Goal: Transaction & Acquisition: Purchase product/service

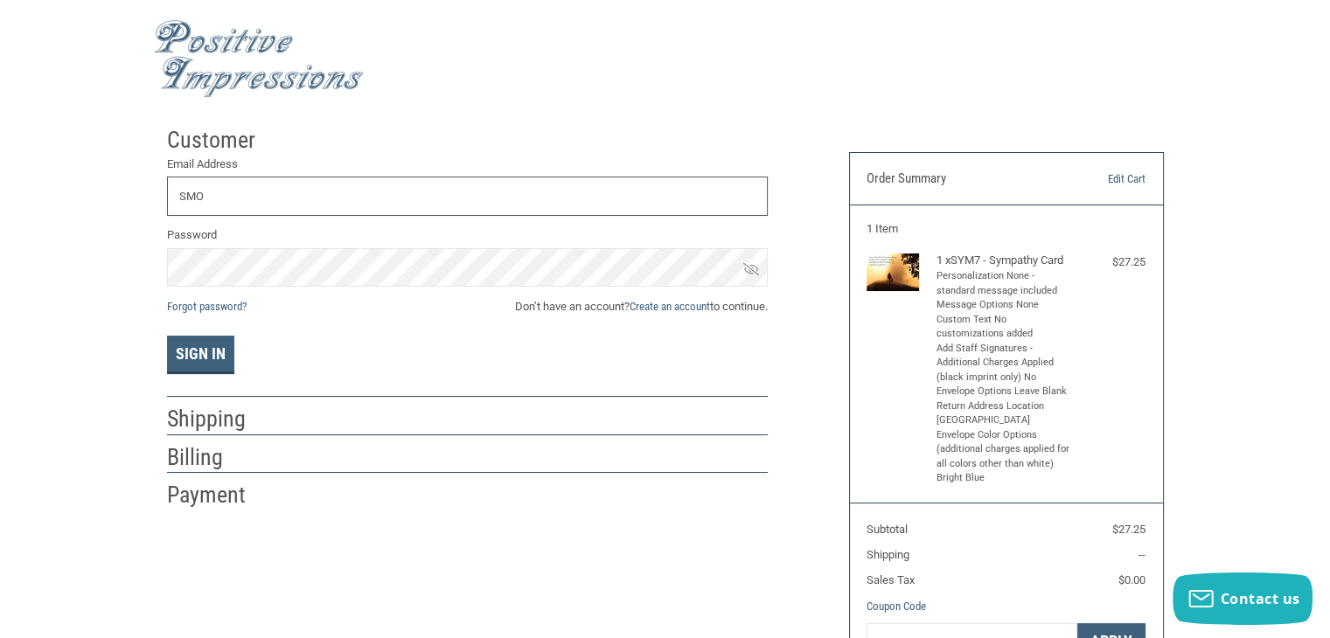
type input "[EMAIL_ADDRESS][DOMAIN_NAME]"
click at [210, 364] on button "Sign In" at bounding box center [200, 355] width 67 height 38
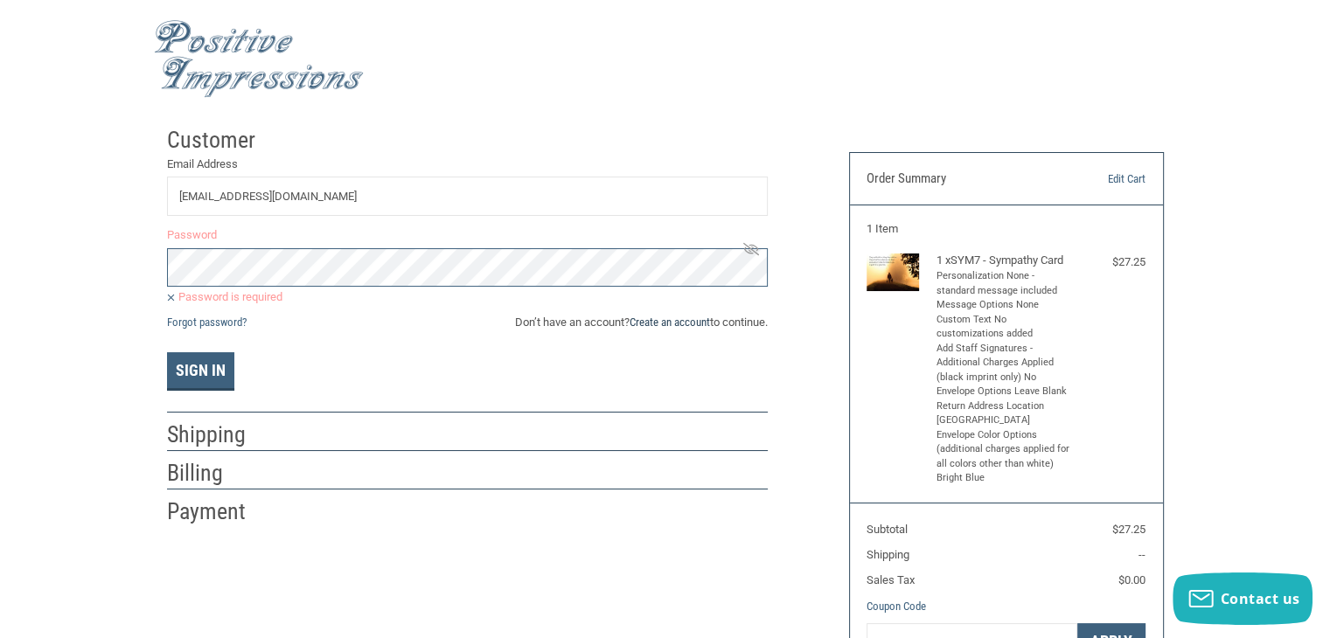
click at [654, 322] on link "Create an account" at bounding box center [669, 322] width 80 height 13
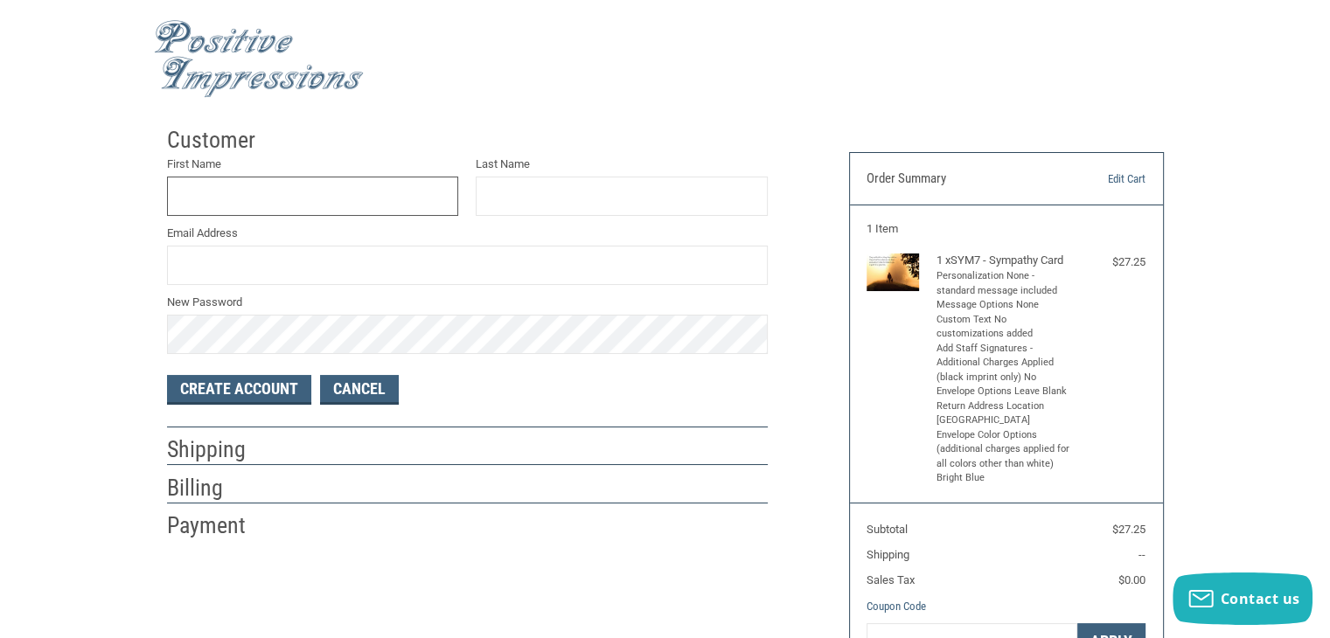
click at [241, 209] on input "First Name" at bounding box center [313, 196] width 292 height 39
type input "MARIA"
click at [542, 199] on input "Last Name" at bounding box center [622, 196] width 292 height 39
type input "[PERSON_NAME]"
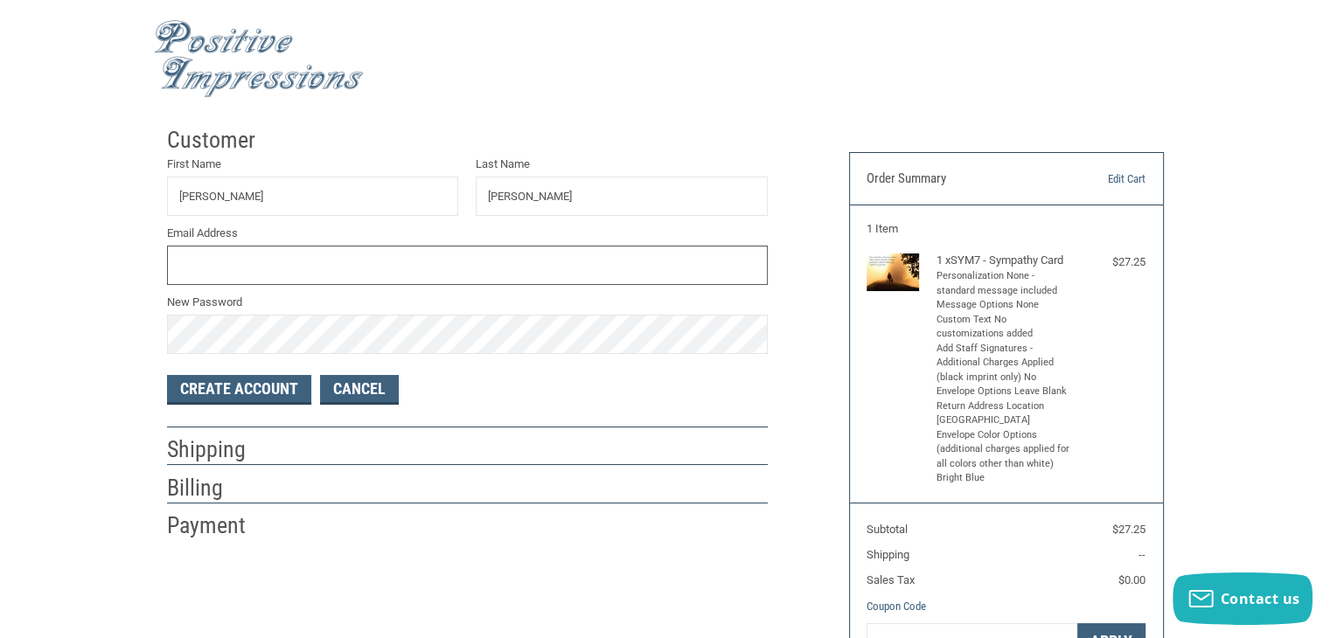
click at [253, 274] on input "Email Address" at bounding box center [467, 265] width 601 height 39
type input "[EMAIL_ADDRESS][DOMAIN_NAME]"
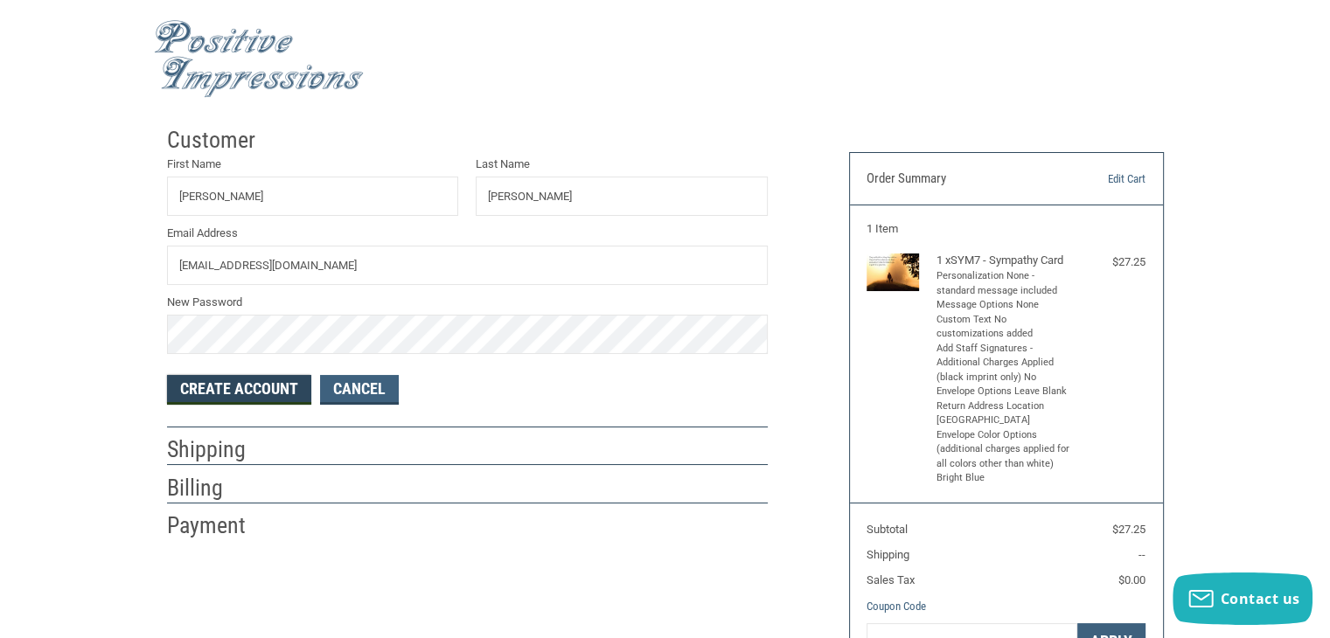
click at [270, 392] on button "Create Account" at bounding box center [239, 390] width 144 height 30
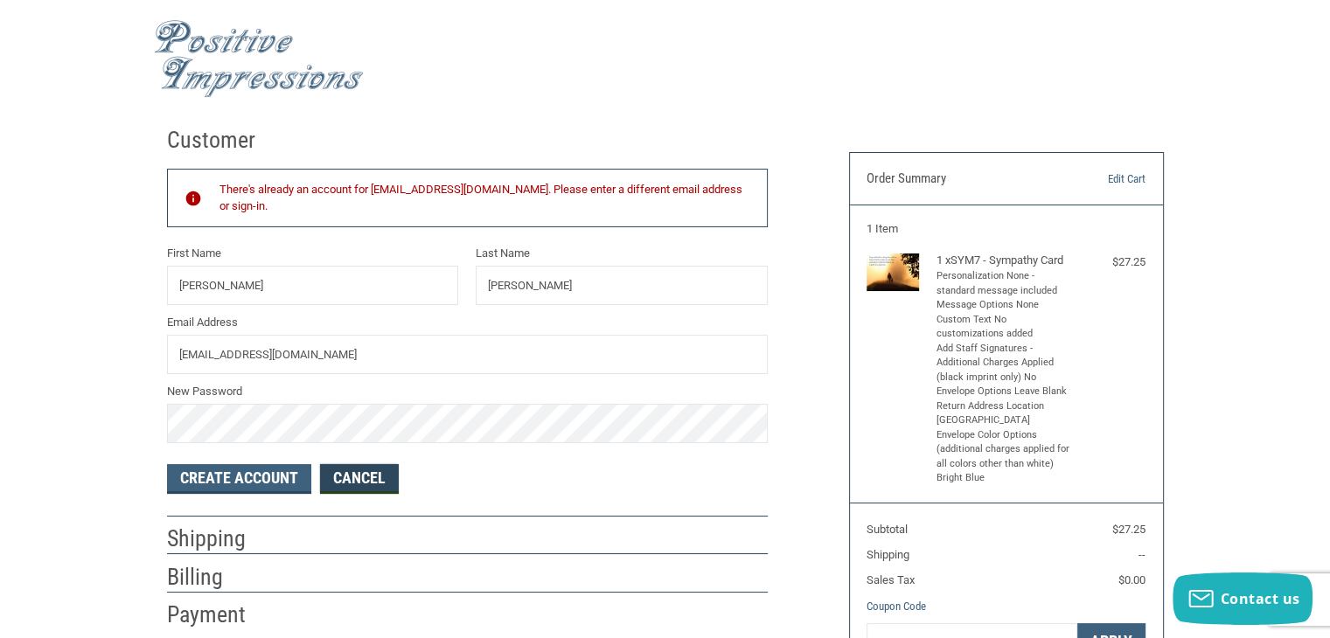
click at [367, 476] on link "Cancel" at bounding box center [359, 479] width 79 height 30
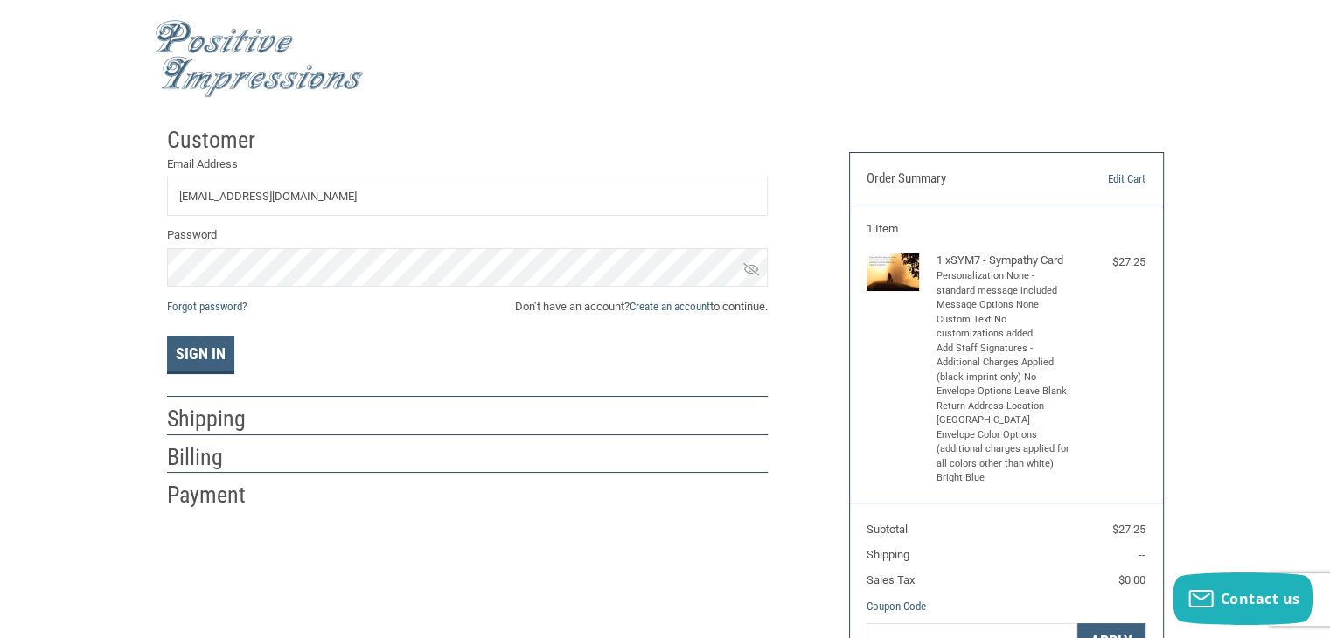
click at [753, 268] on icon at bounding box center [751, 269] width 16 height 16
click at [229, 308] on link "Forgot password?" at bounding box center [207, 306] width 80 height 13
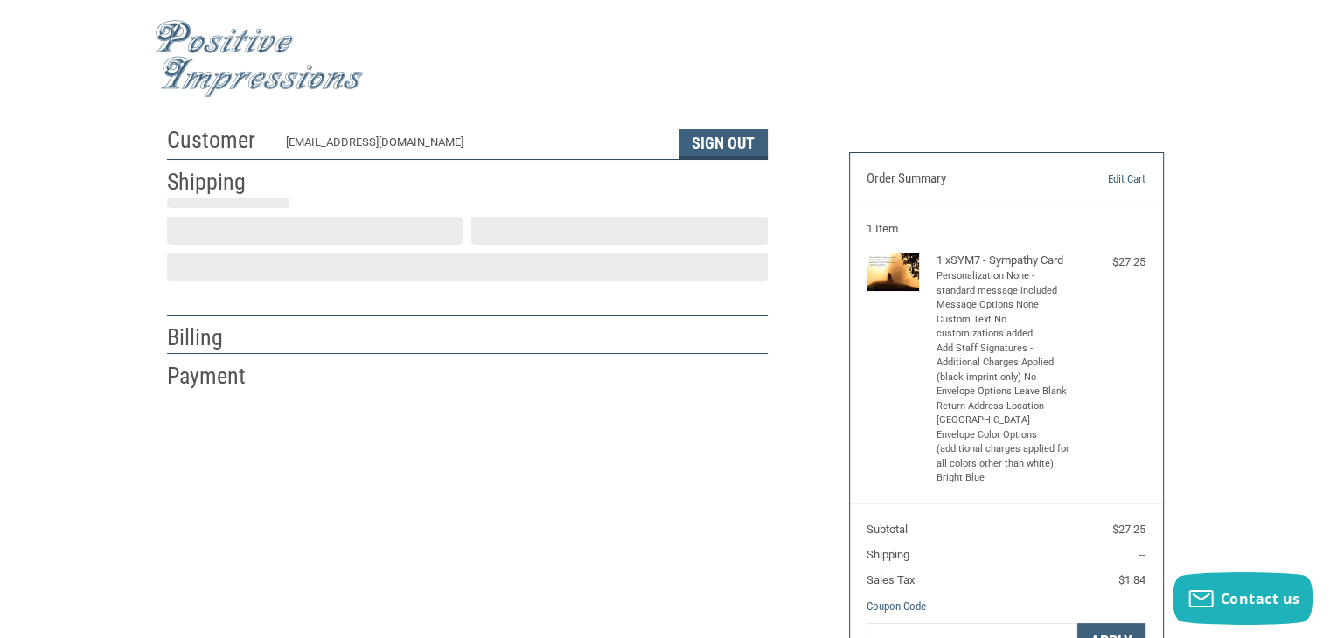
scroll to position [31, 0]
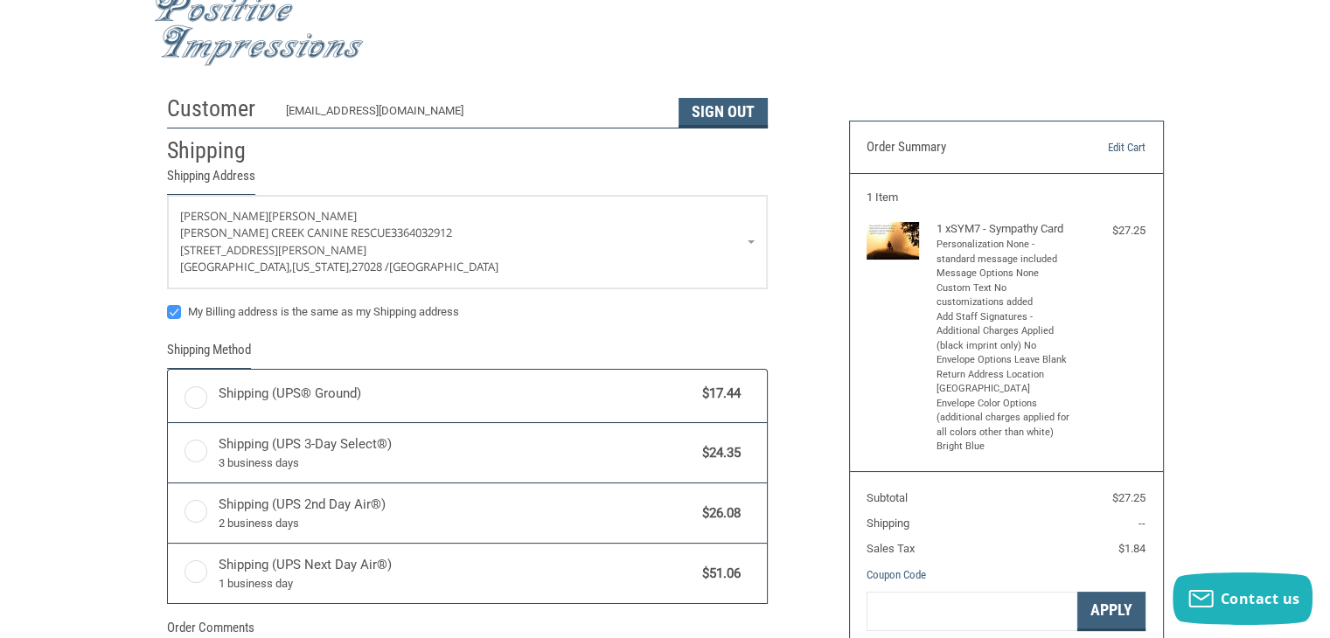
radio input "true"
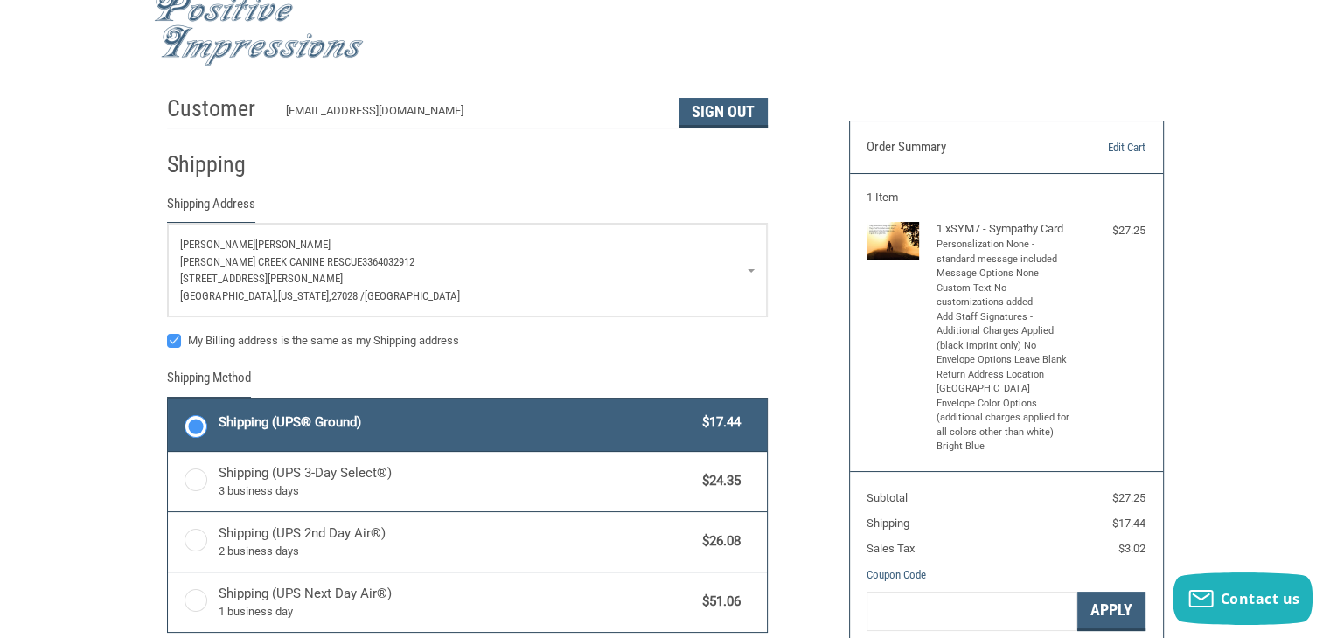
click at [750, 267] on p "Godbey Creek Canine Rescue 3364032912" at bounding box center [467, 262] width 574 height 17
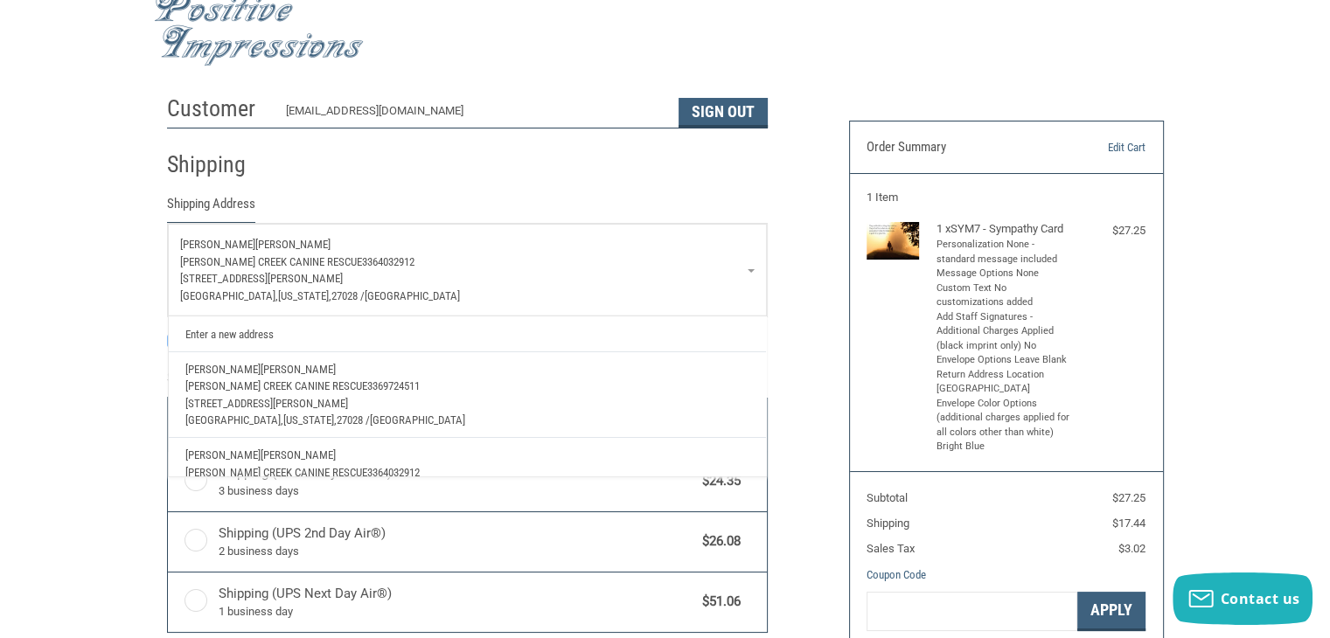
click at [750, 267] on p "Godbey Creek Canine Rescue 3364032912" at bounding box center [467, 262] width 574 height 17
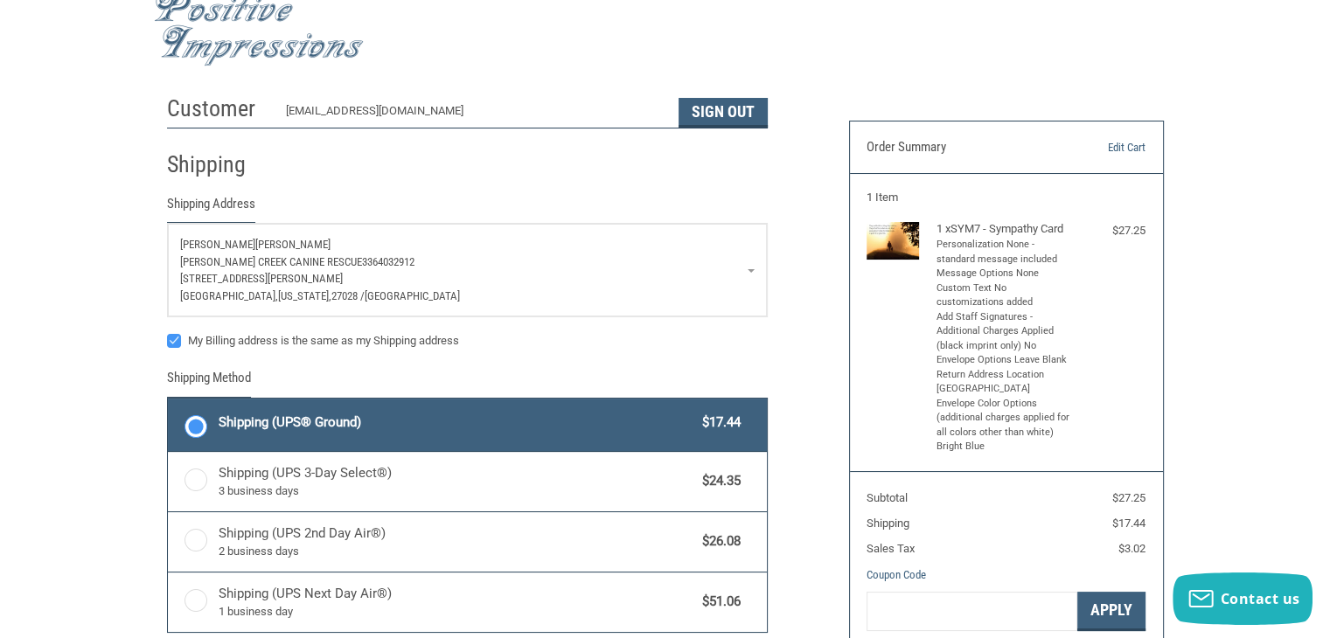
click at [362, 258] on span "3364032912" at bounding box center [388, 261] width 52 height 13
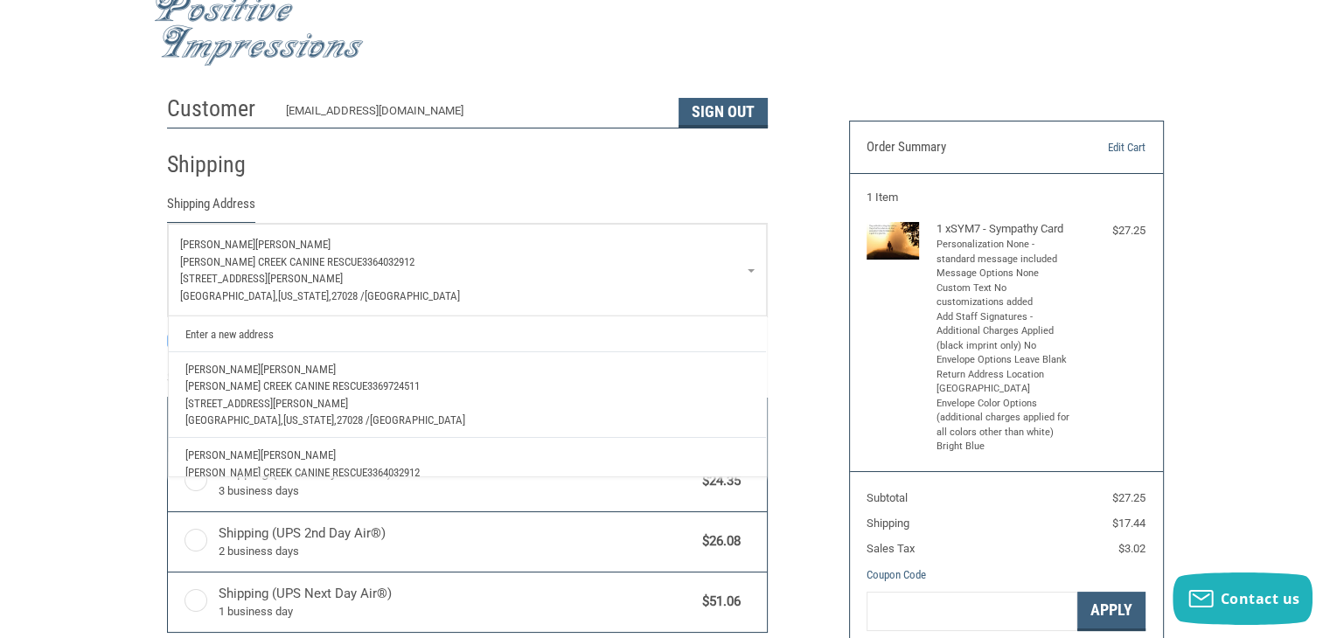
click at [383, 258] on span "3364032912" at bounding box center [388, 261] width 52 height 13
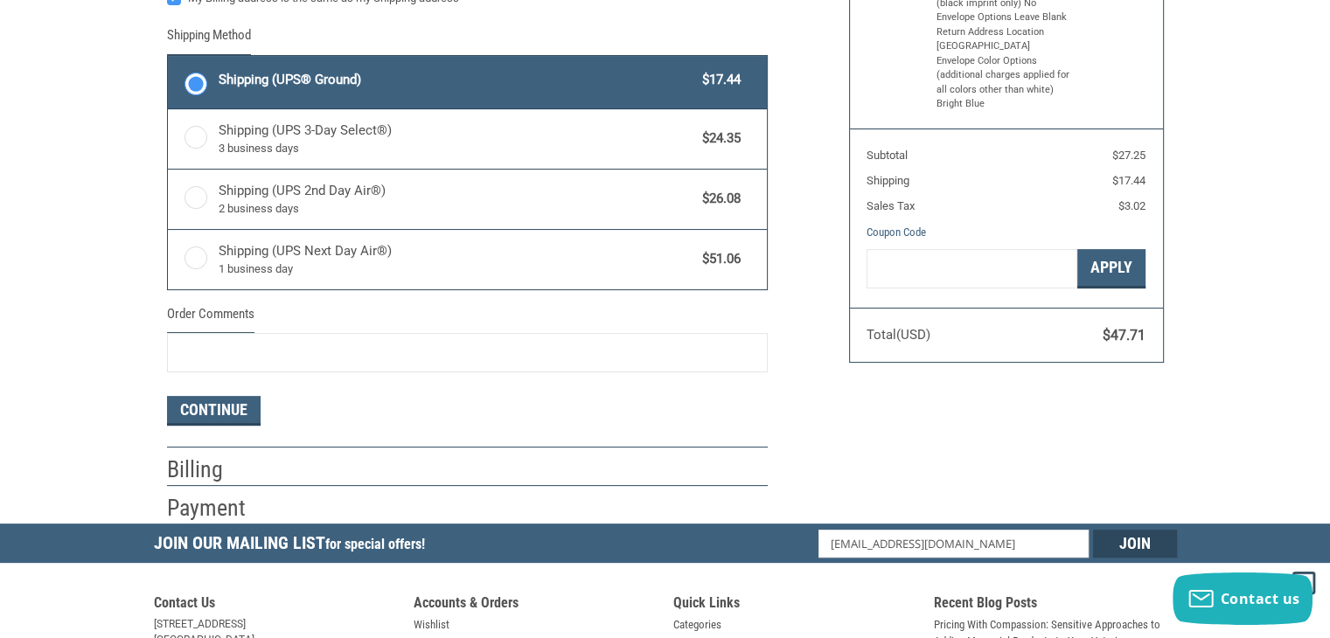
scroll to position [381, 0]
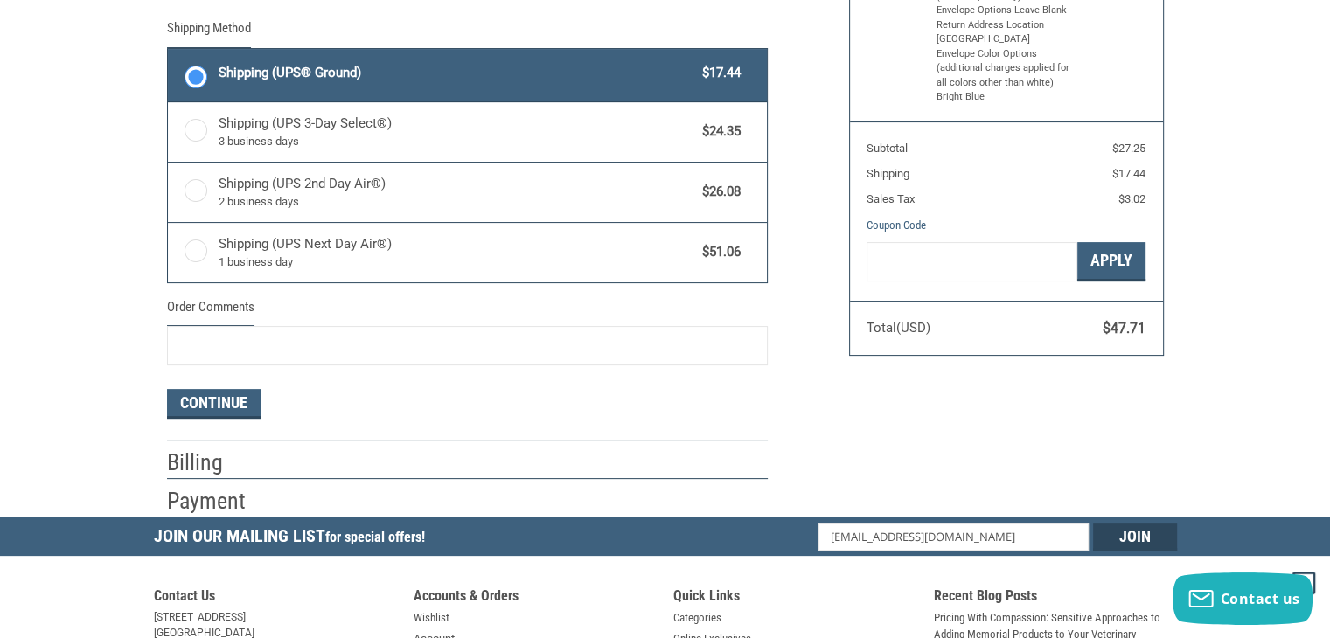
click at [323, 457] on div at bounding box center [527, 467] width 482 height 22
click at [235, 404] on button "Continue" at bounding box center [214, 404] width 94 height 30
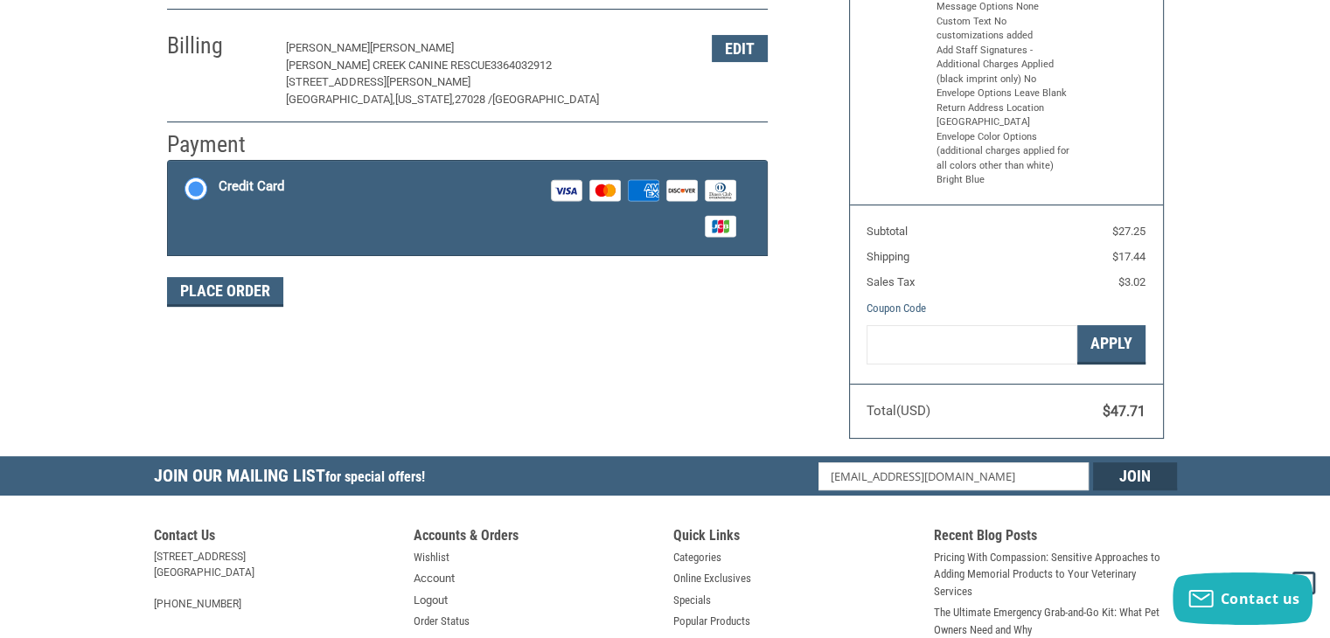
scroll to position [292, 0]
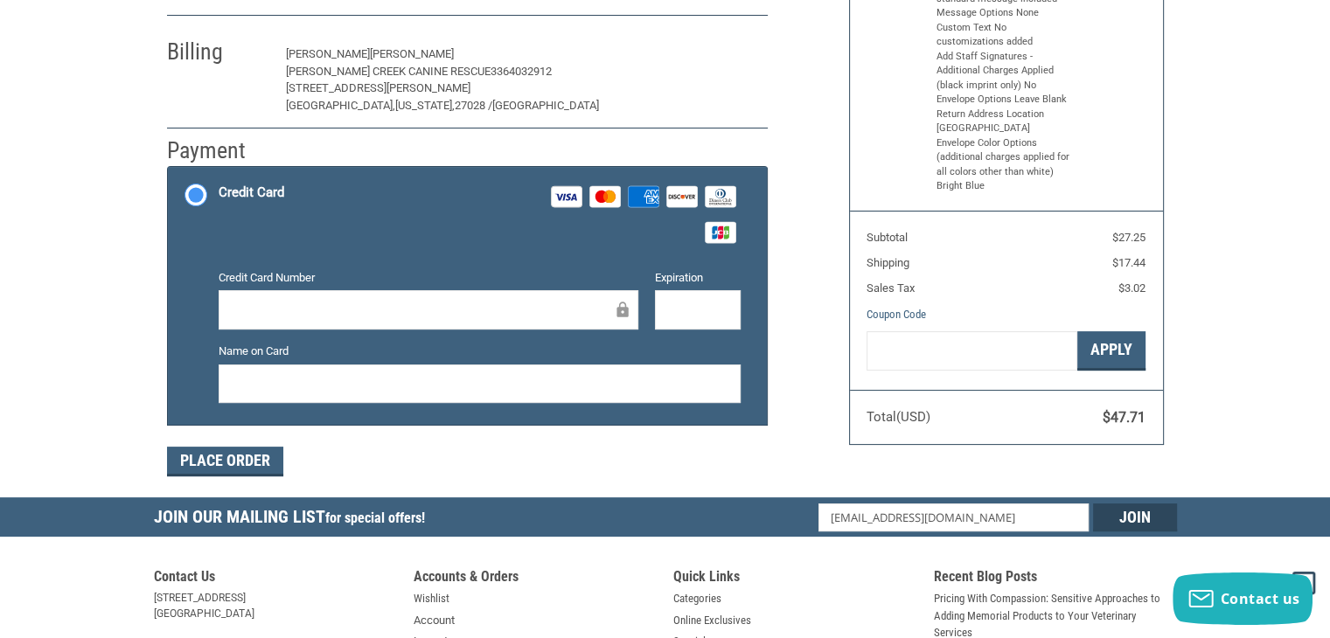
click at [730, 47] on button "Edit" at bounding box center [740, 54] width 56 height 27
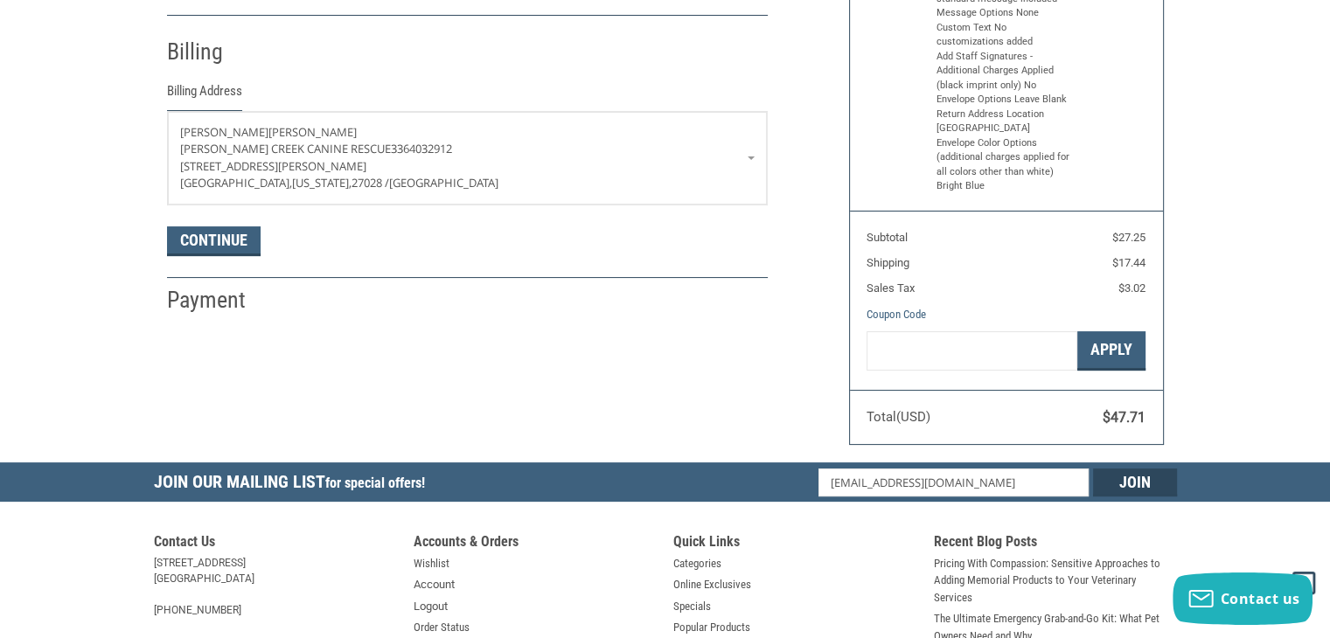
scroll to position [307, 0]
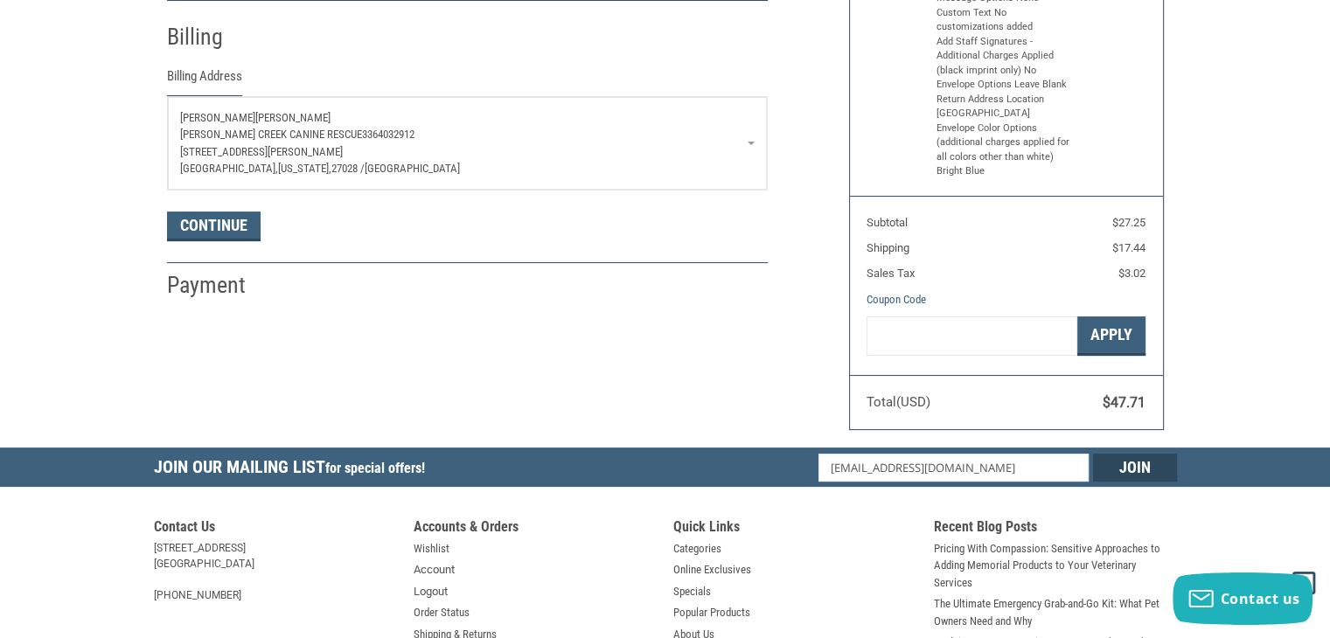
click at [362, 132] on span "3364032912" at bounding box center [388, 134] width 52 height 13
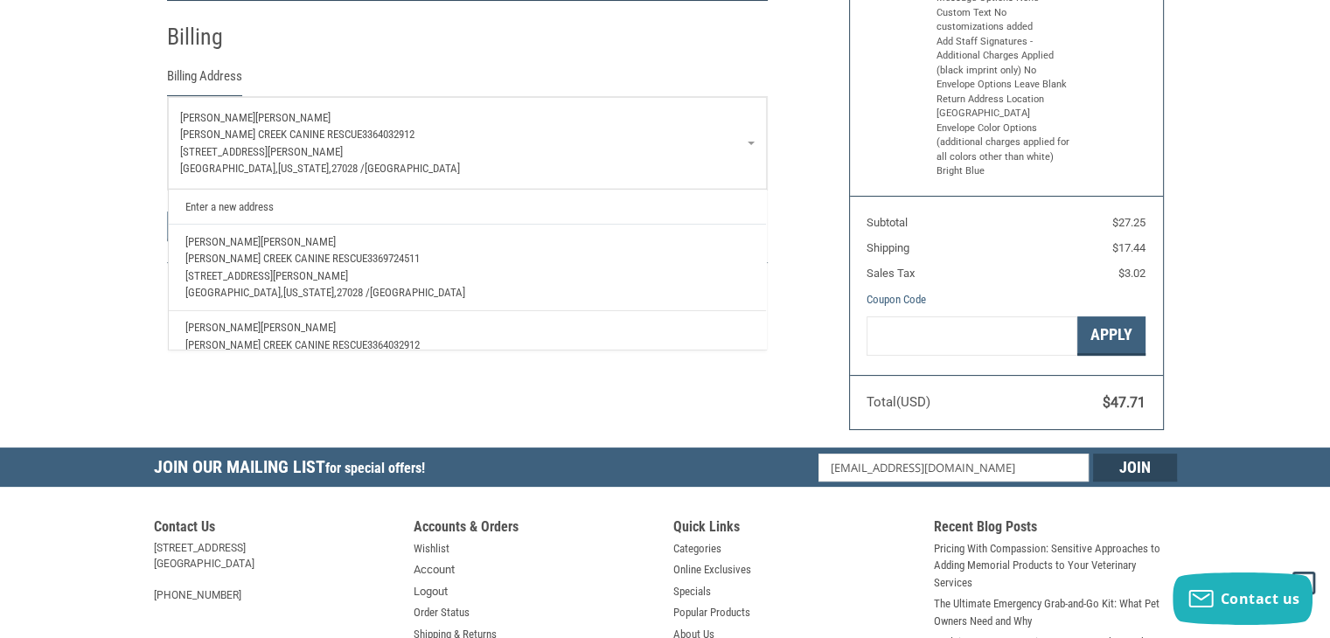
click at [393, 254] on p "Godbey Creek Canine Rescue 3369724511" at bounding box center [466, 258] width 563 height 17
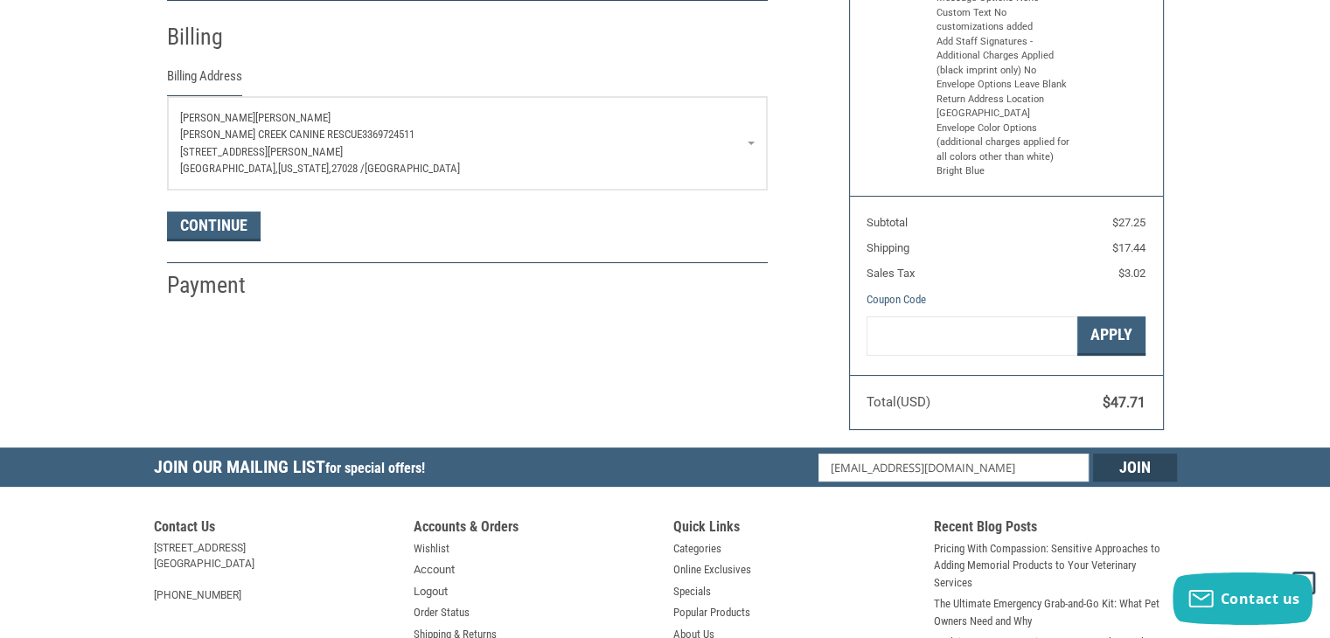
click at [384, 130] on span "3369724511" at bounding box center [388, 134] width 52 height 13
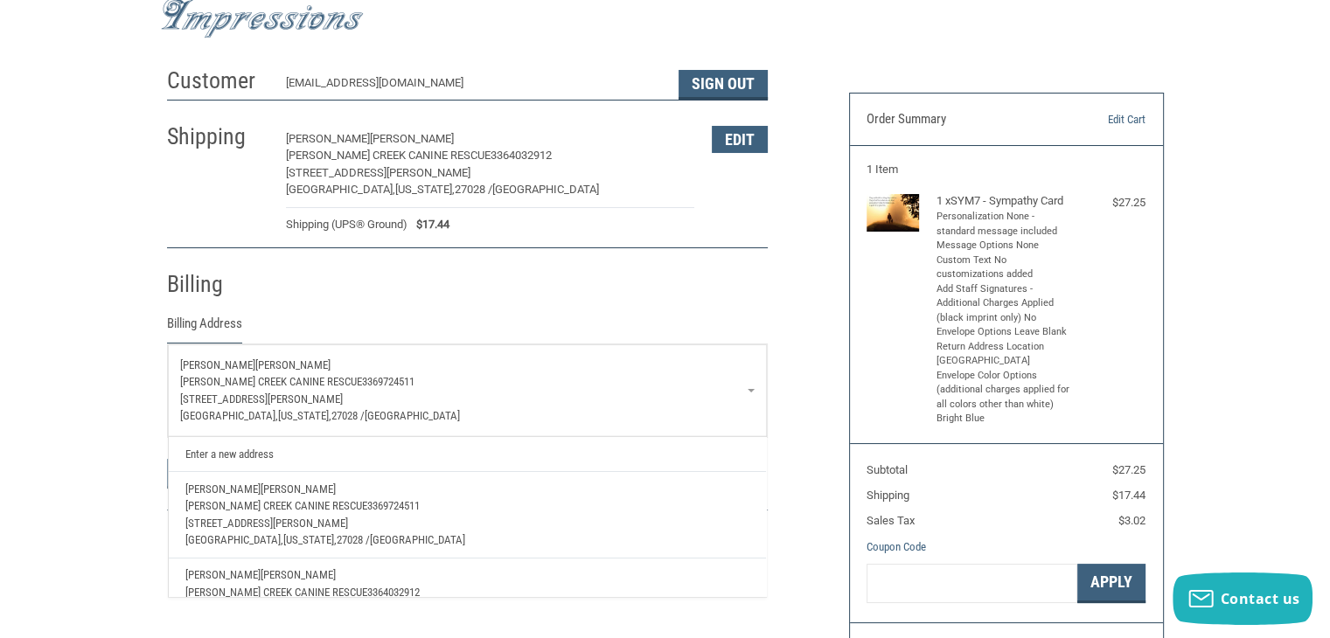
scroll to position [59, 0]
click at [726, 141] on button "Edit" at bounding box center [740, 140] width 56 height 27
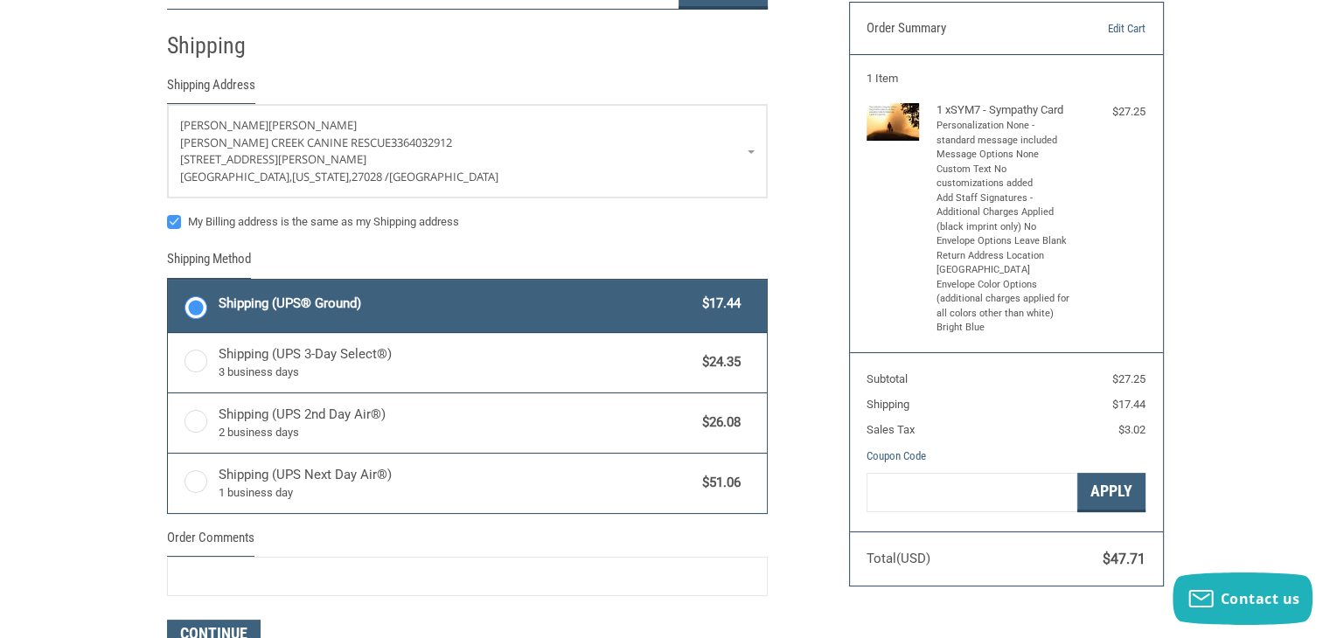
scroll to position [159, 0]
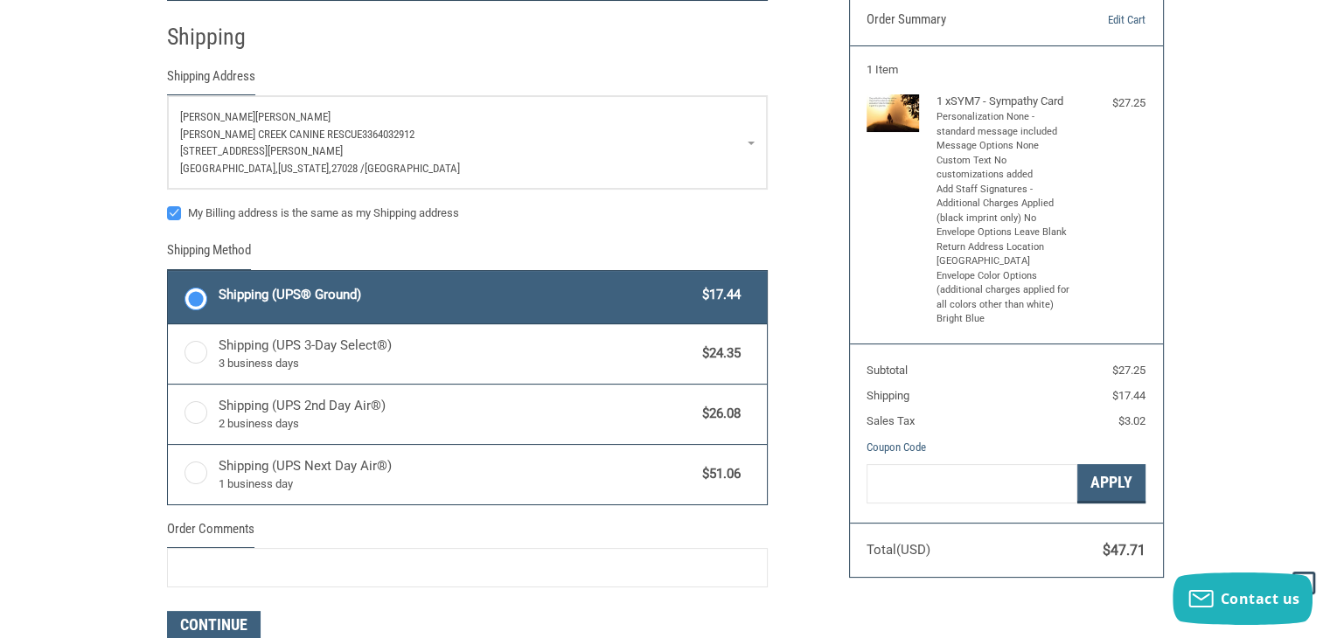
click at [280, 117] on p "Mariam O Wright" at bounding box center [467, 116] width 574 height 17
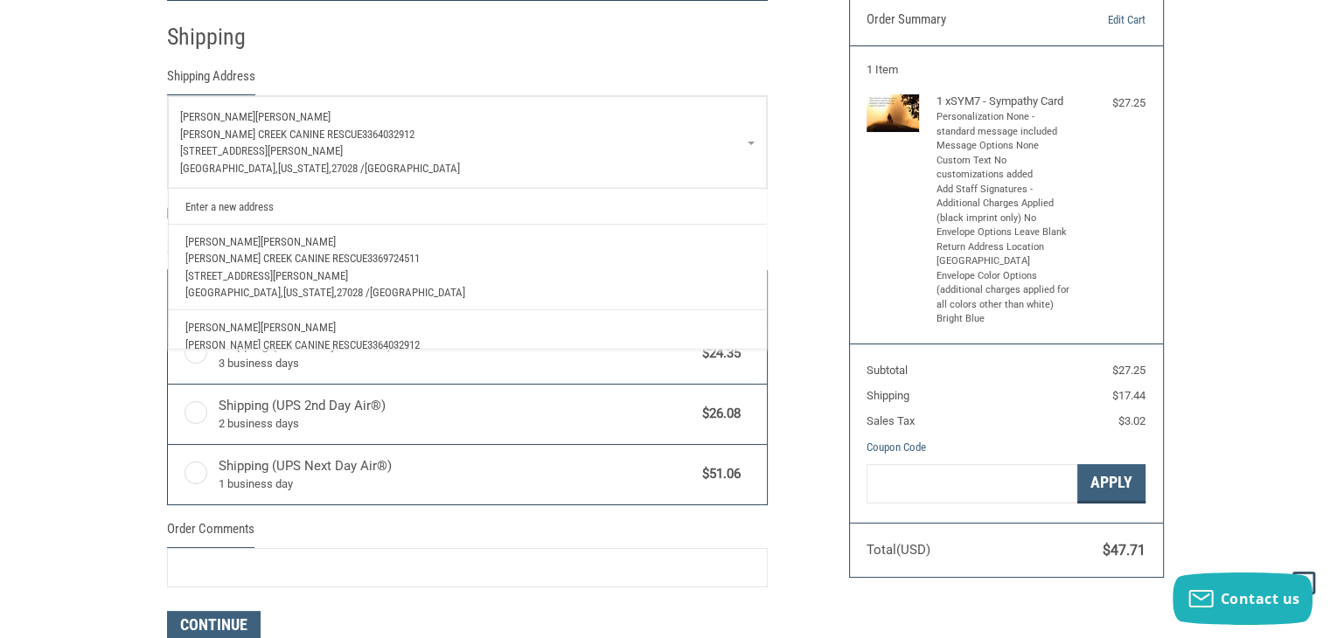
click at [280, 205] on link "Enter a new address" at bounding box center [467, 206] width 580 height 34
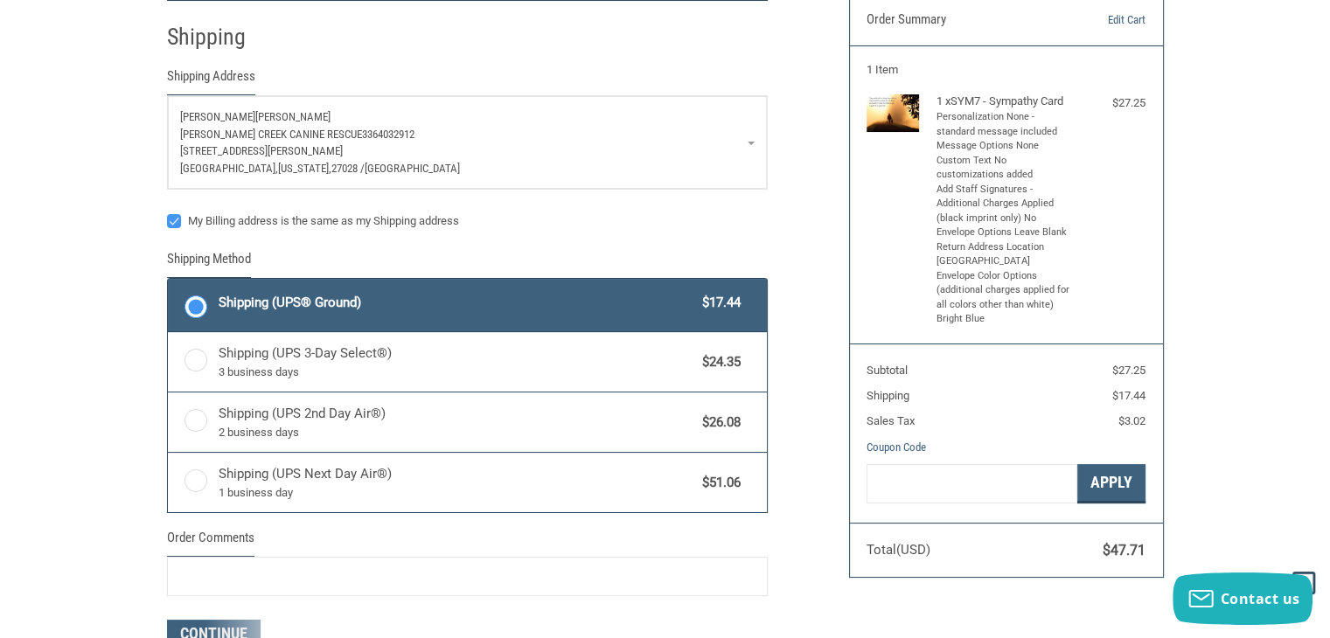
select select "US"
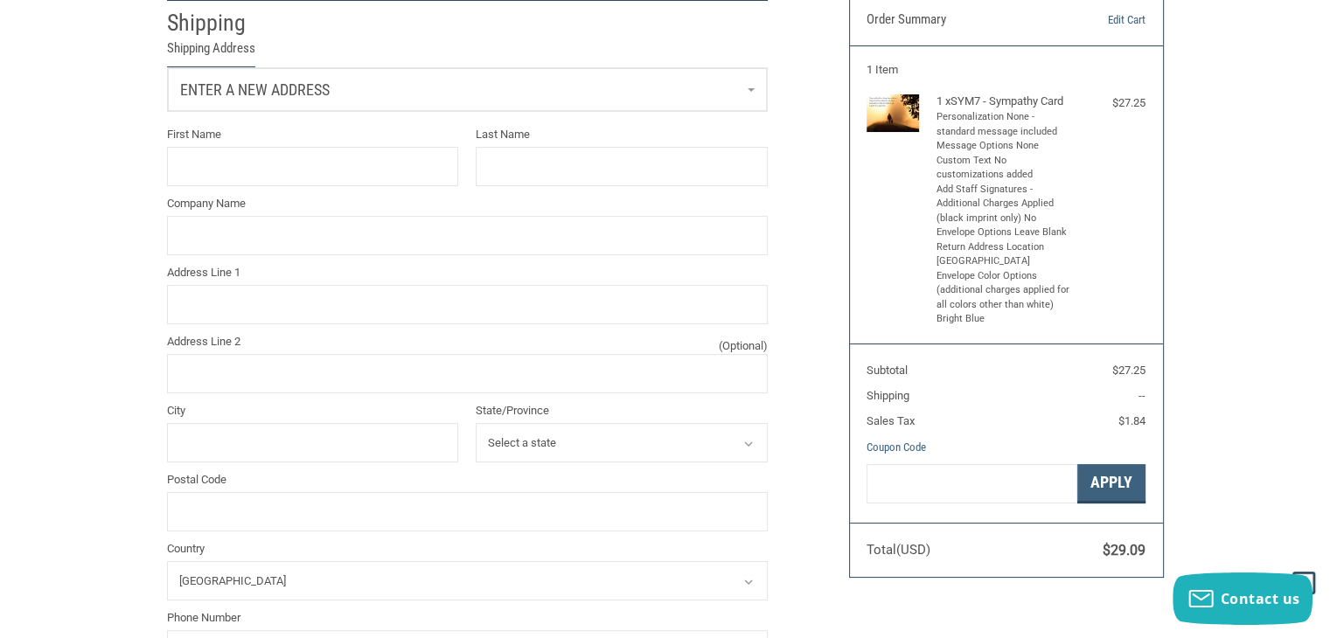
click at [233, 94] on span "Enter a new address" at bounding box center [254, 89] width 149 height 18
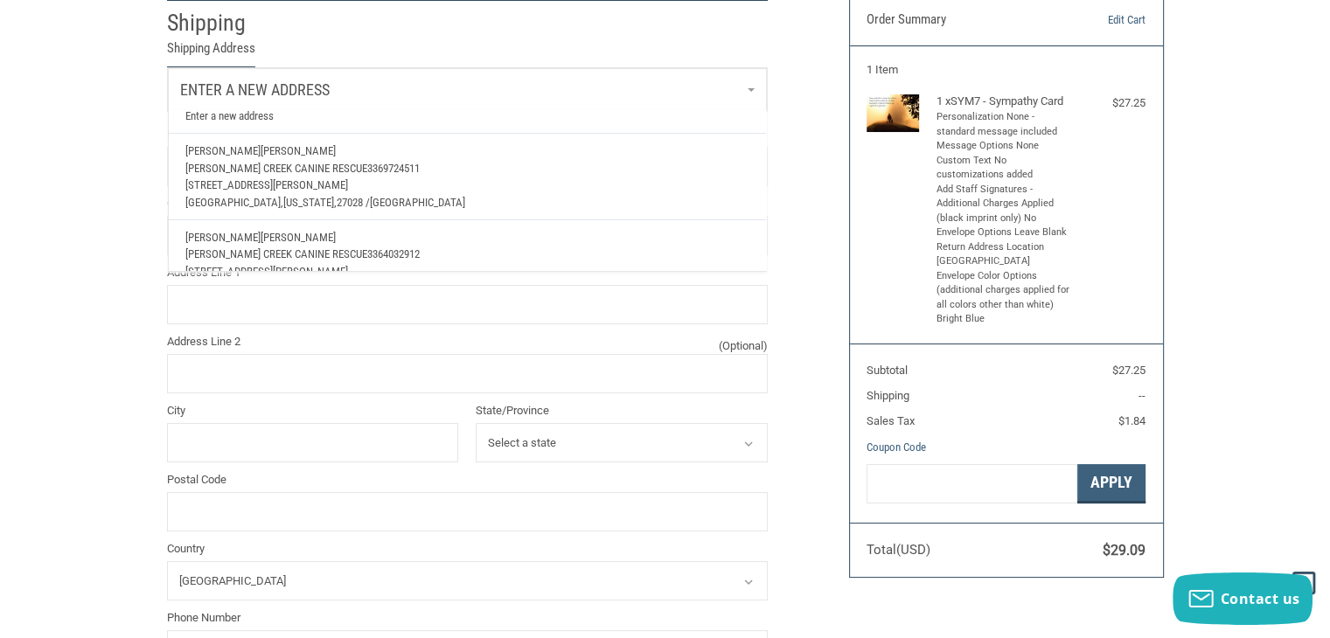
scroll to position [0, 0]
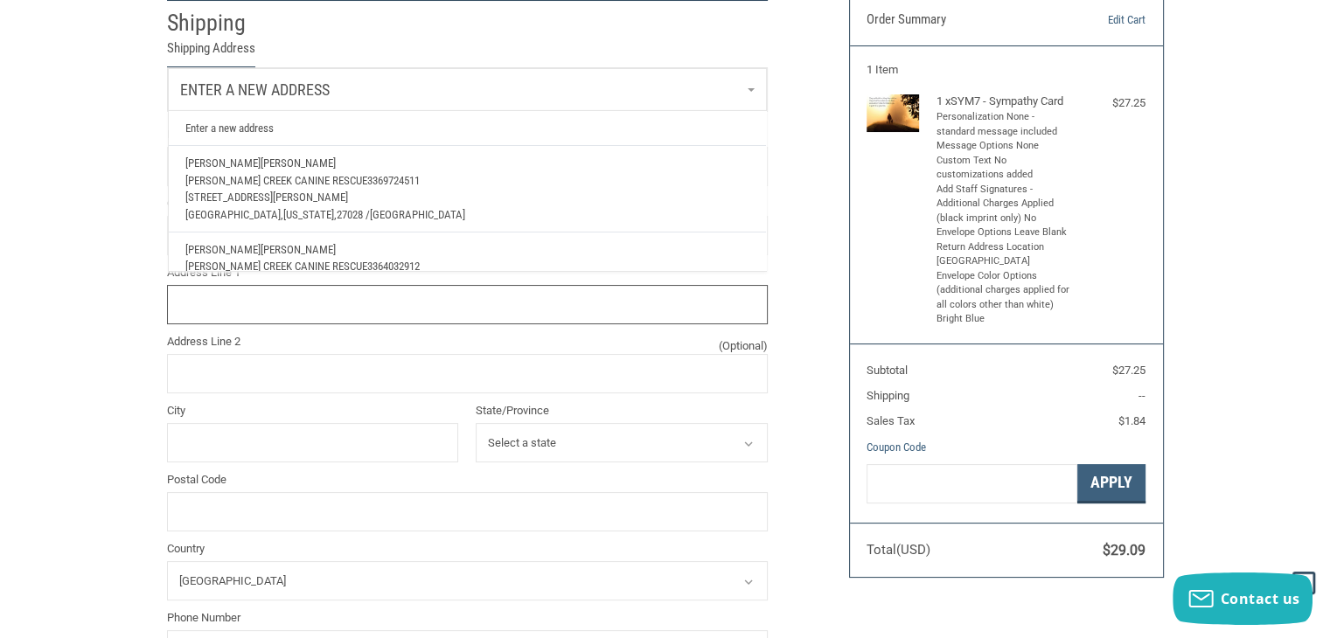
click at [197, 309] on input "Address Line 1" at bounding box center [467, 304] width 601 height 39
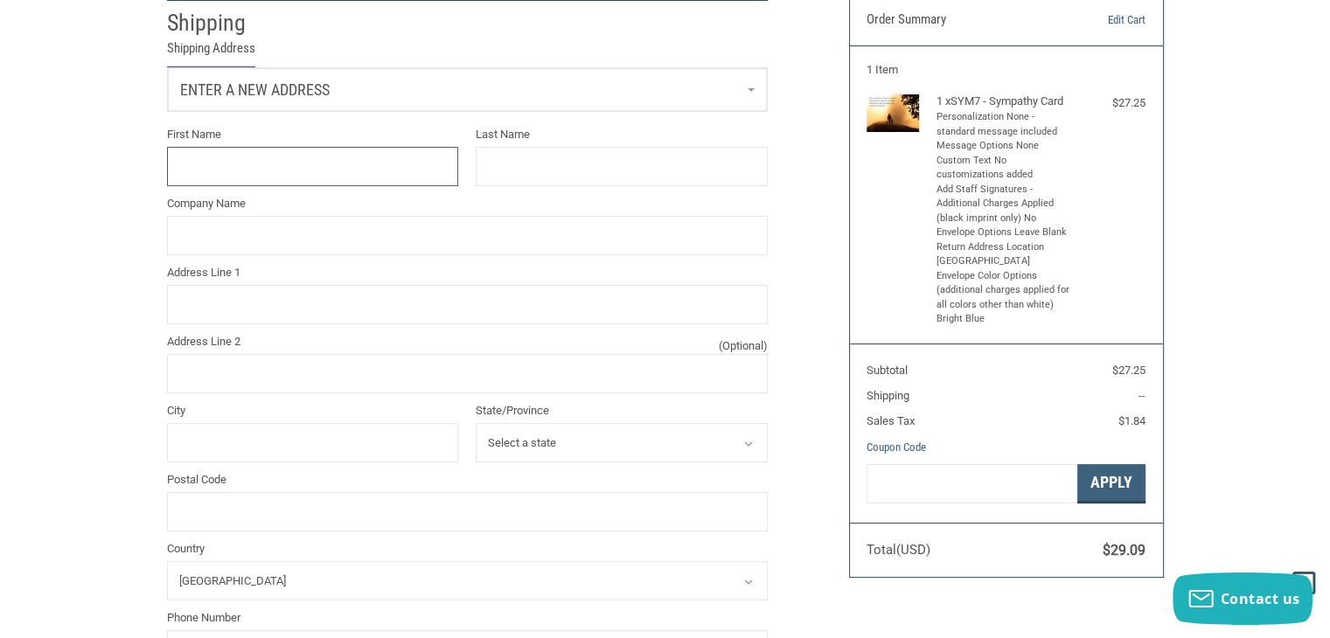
click at [199, 179] on input "First Name" at bounding box center [313, 166] width 292 height 39
type input "[PERSON_NAME]"
click at [483, 163] on input "Last Name" at bounding box center [622, 166] width 292 height 39
type input "[PERSON_NAME]"
click at [183, 239] on input "Company Name" at bounding box center [467, 235] width 601 height 39
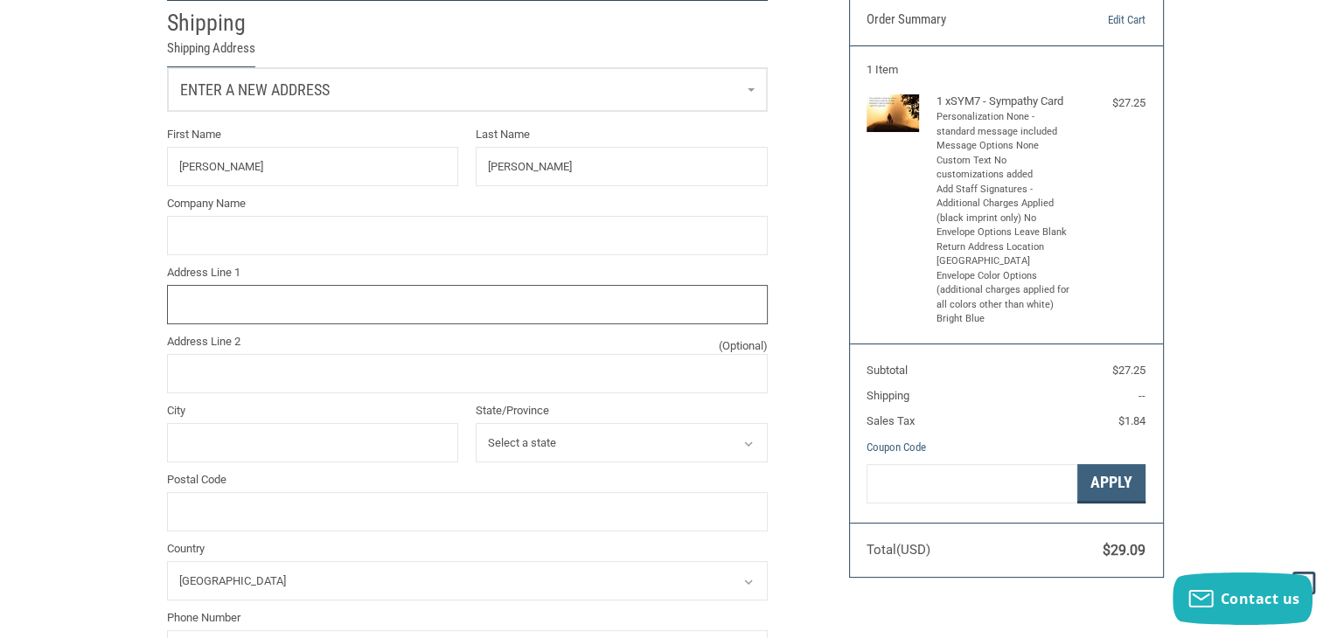
click at [178, 310] on input "Address Line 1" at bounding box center [467, 304] width 601 height 39
type input "[STREET_ADDRESS][PERSON_NAME]"
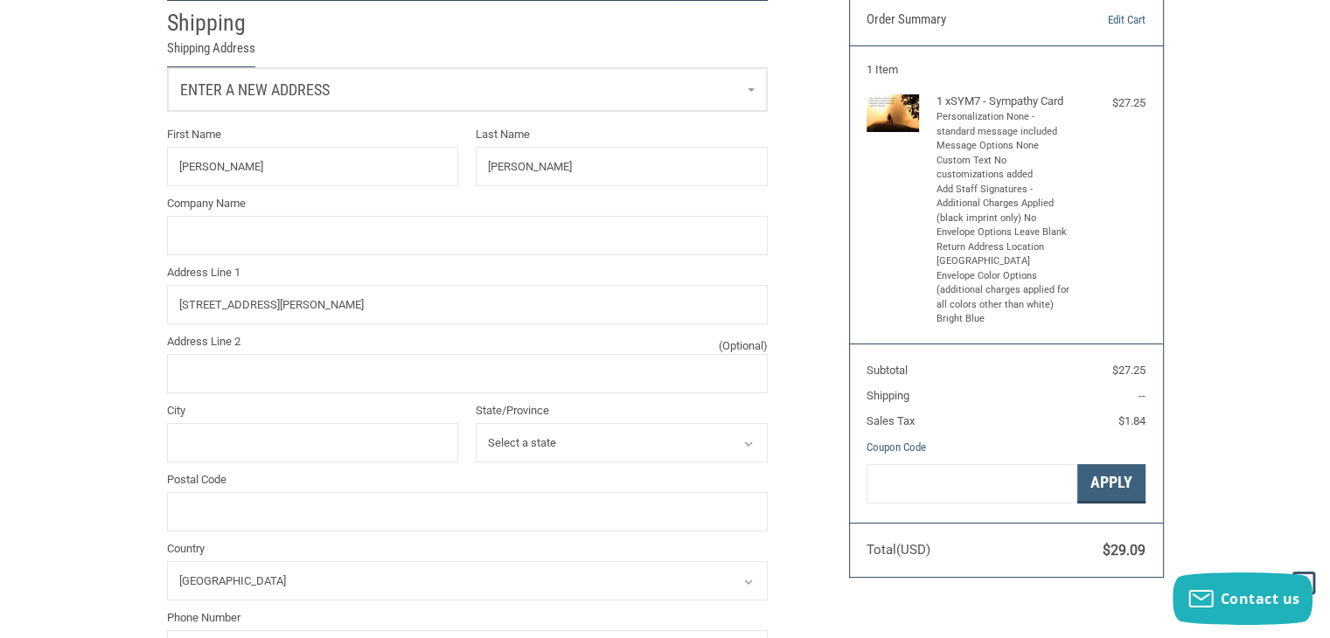
click at [316, 414] on label "City" at bounding box center [313, 410] width 292 height 17
click at [316, 423] on input "City" at bounding box center [313, 442] width 292 height 39
click at [302, 445] on input "City" at bounding box center [313, 442] width 292 height 39
type input "MOCKSVILLE"
click at [591, 444] on select "Select a state Alabama Alaska Arizona Arkansas California Colorado Connecticut …" at bounding box center [622, 442] width 292 height 39
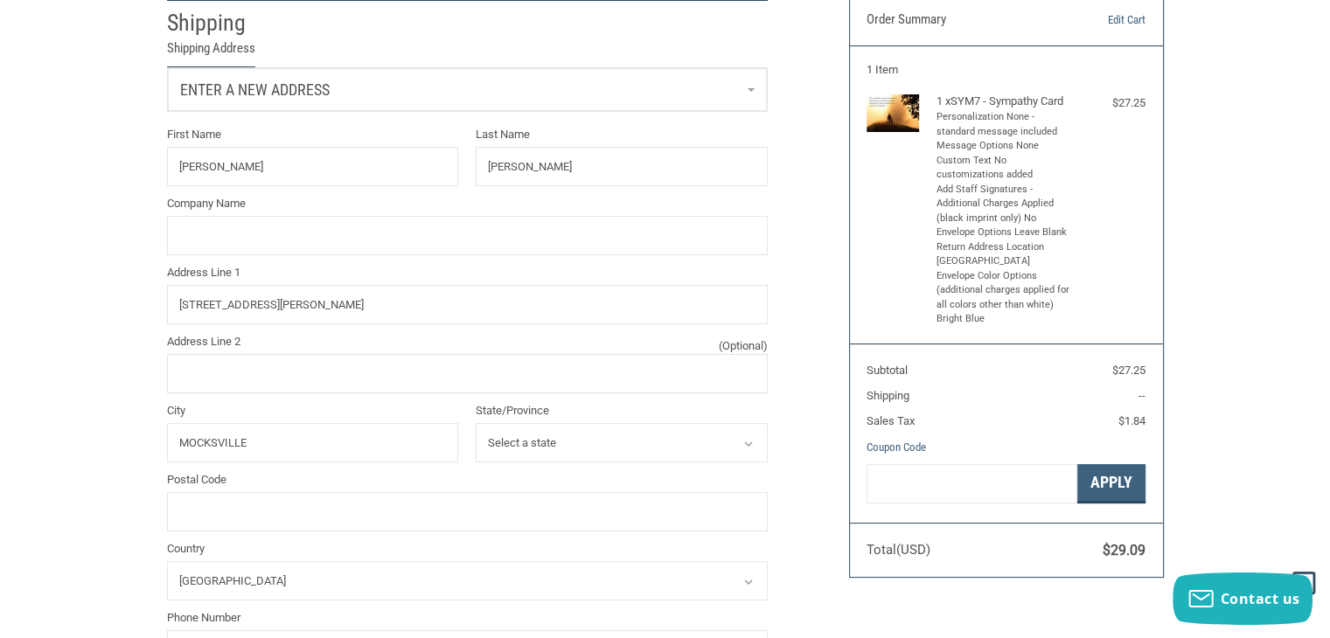
select select "NC"
click at [476, 425] on select "Select a state Alabama Alaska Arizona Arkansas California Colorado Connecticut …" at bounding box center [622, 442] width 292 height 39
click at [241, 522] on input "Postal Code" at bounding box center [467, 511] width 601 height 39
type input "27028"
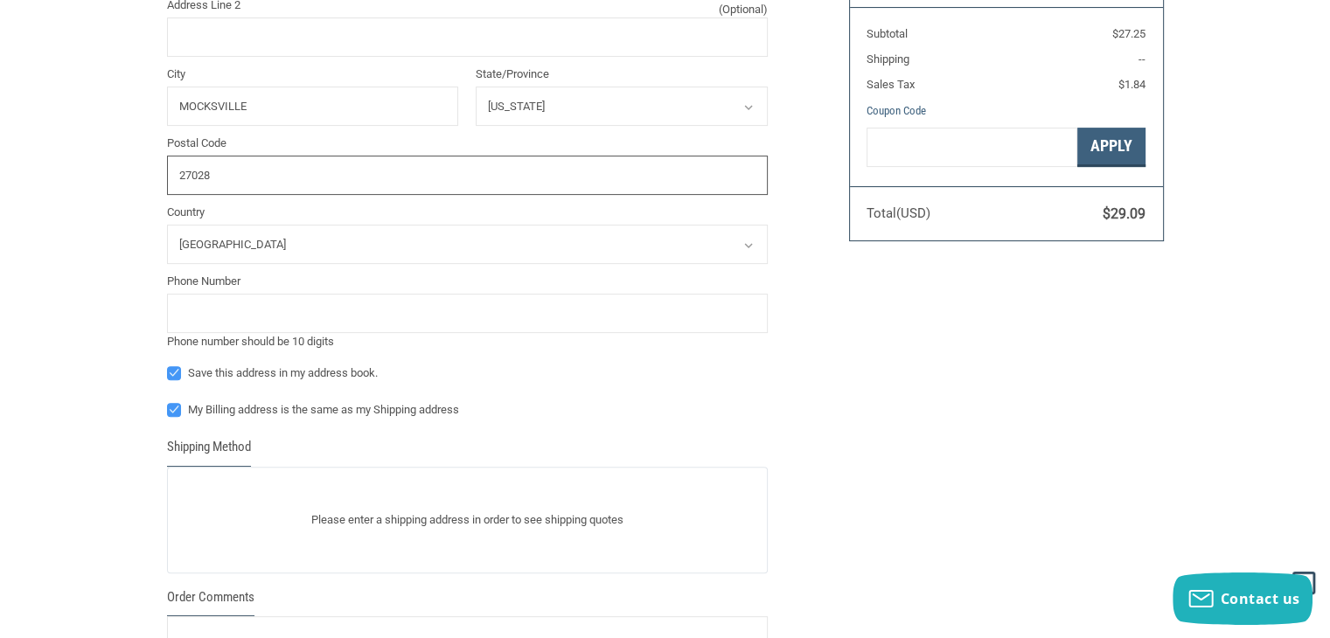
scroll to position [518, 0]
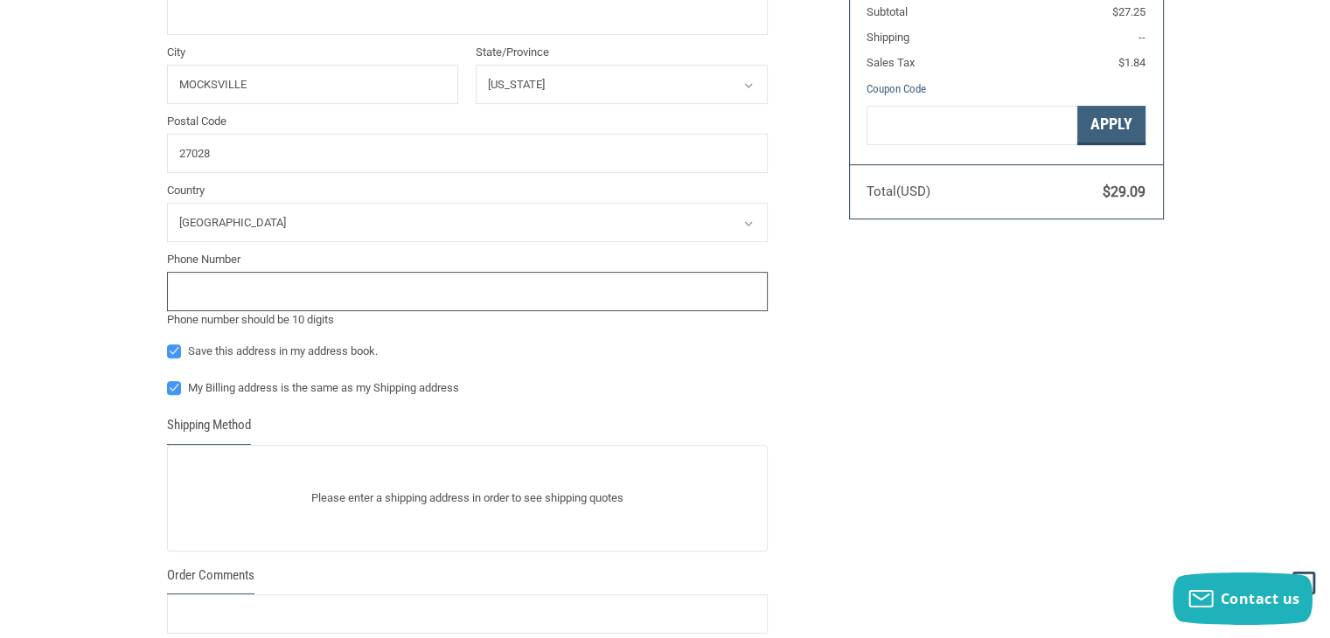
click at [219, 283] on input "tel" at bounding box center [467, 291] width 601 height 39
drag, startPoint x: 211, startPoint y: 287, endPoint x: 195, endPoint y: 287, distance: 15.7
click at [195, 287] on input "tel" at bounding box center [467, 291] width 601 height 39
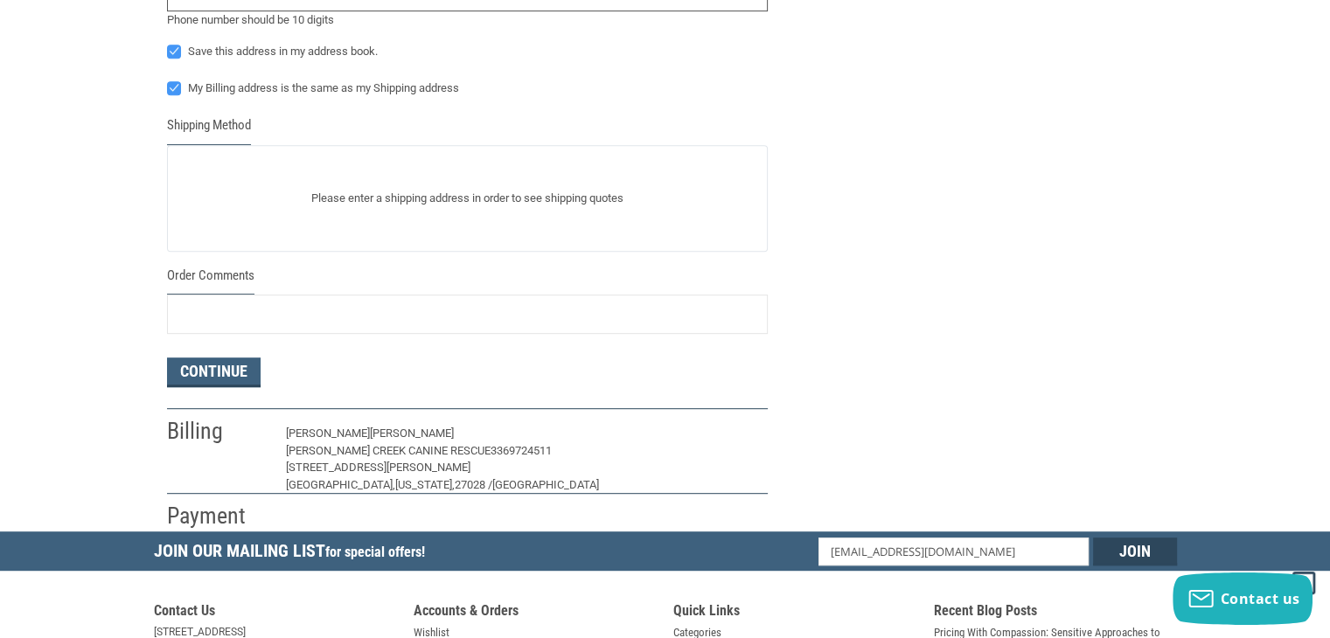
scroll to position [900, 0]
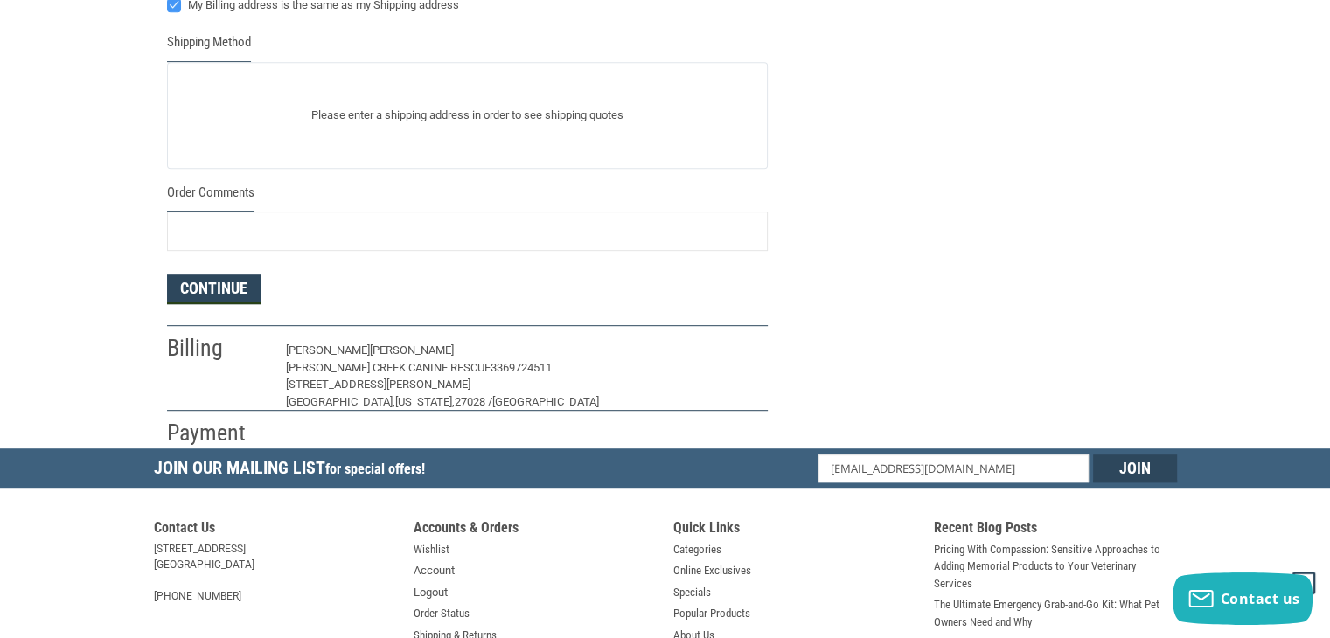
type input "3369724511"
click at [231, 295] on button "Continue" at bounding box center [214, 290] width 94 height 30
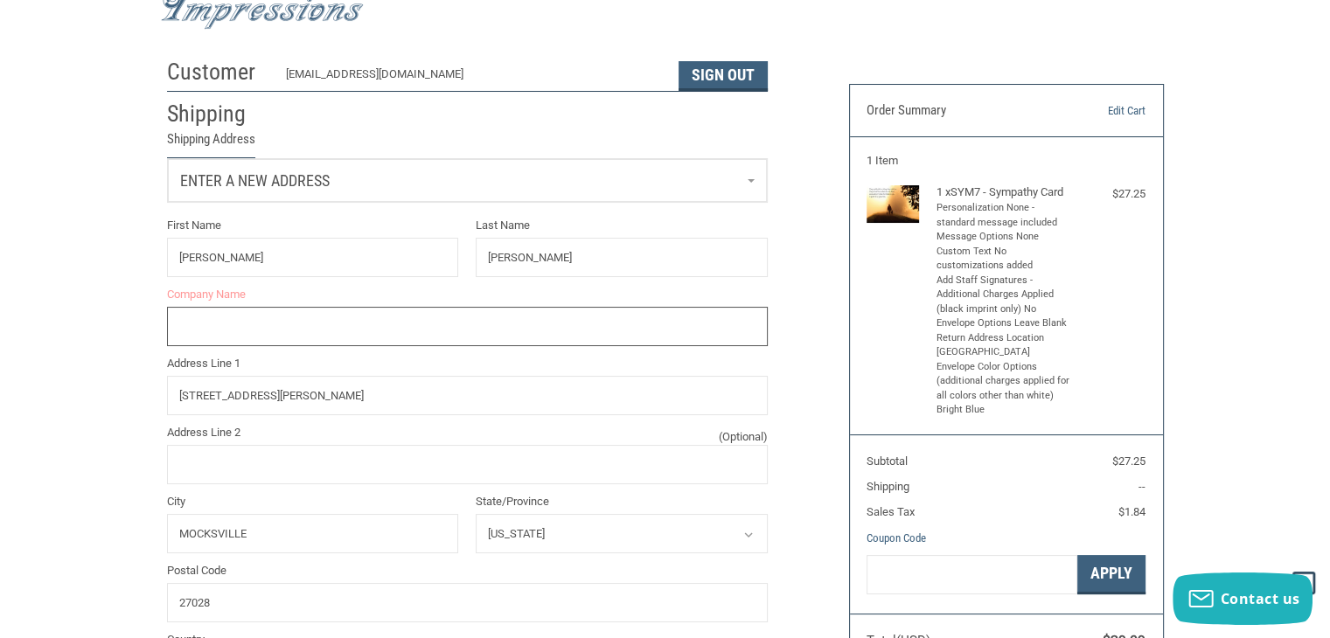
scroll to position [67, 0]
click at [220, 297] on label "Company Name" at bounding box center [467, 295] width 601 height 17
click at [220, 308] on input "Company Name" at bounding box center [467, 327] width 601 height 39
click at [210, 324] on input "Company Name" at bounding box center [467, 327] width 601 height 39
type input "[PERSON_NAME] PROPERTIES"
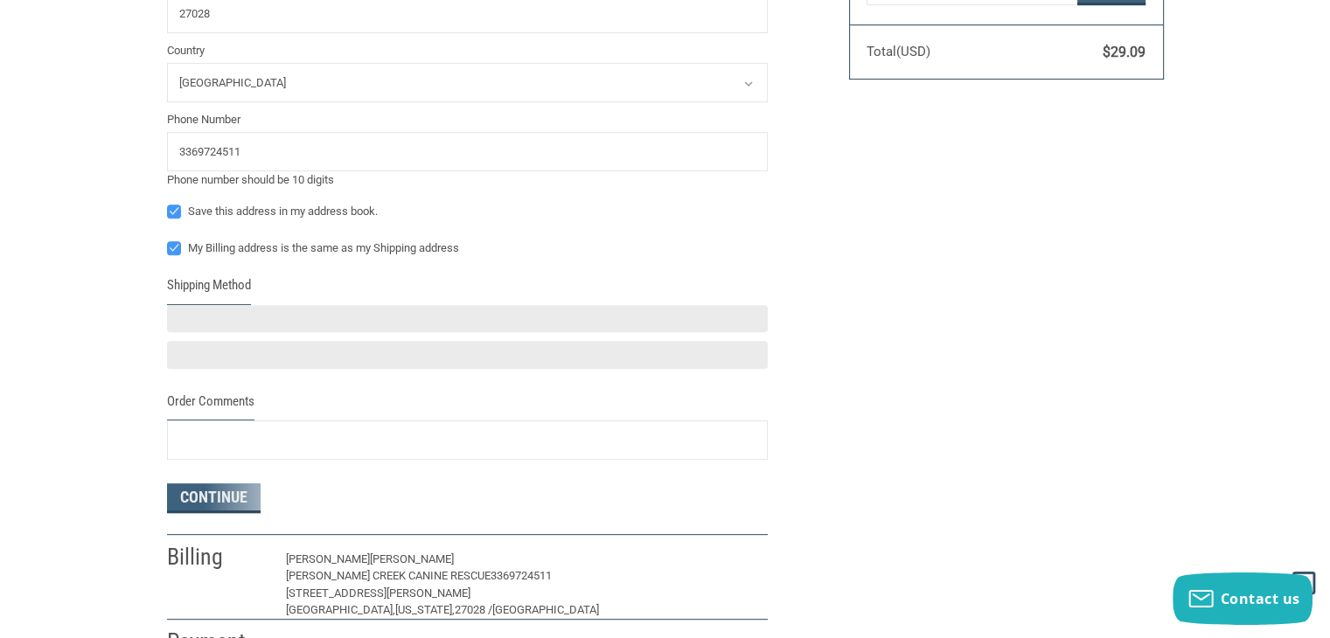
scroll to position [682, 0]
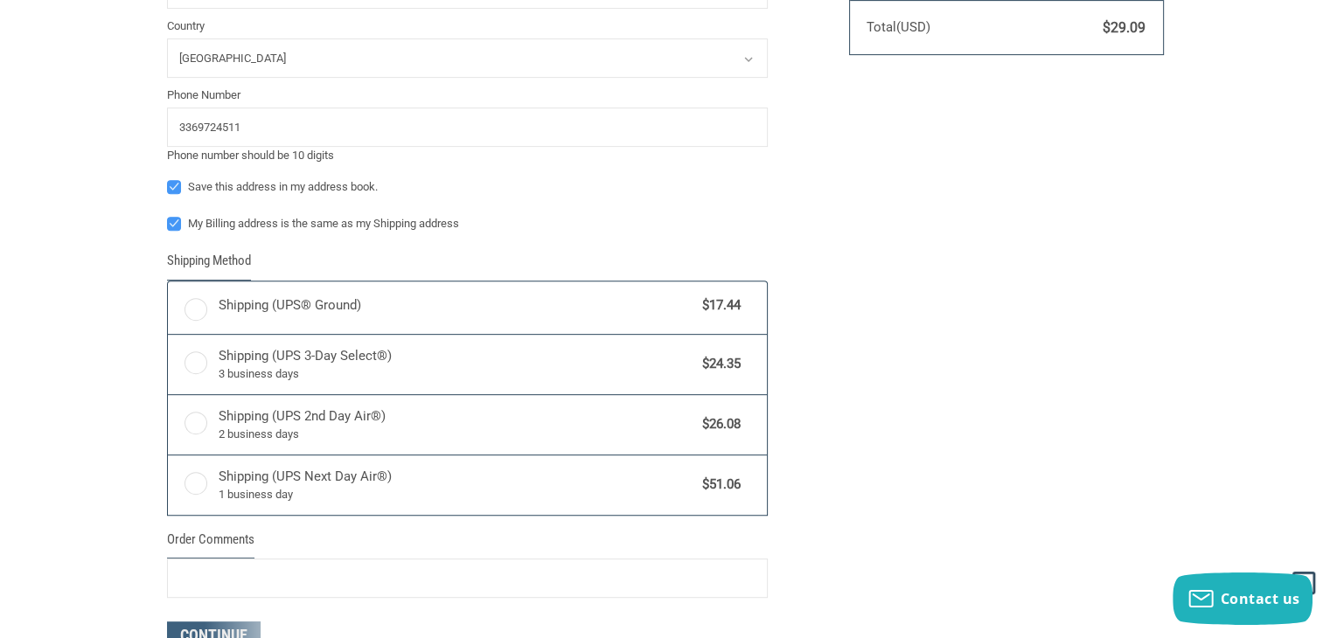
radio input "true"
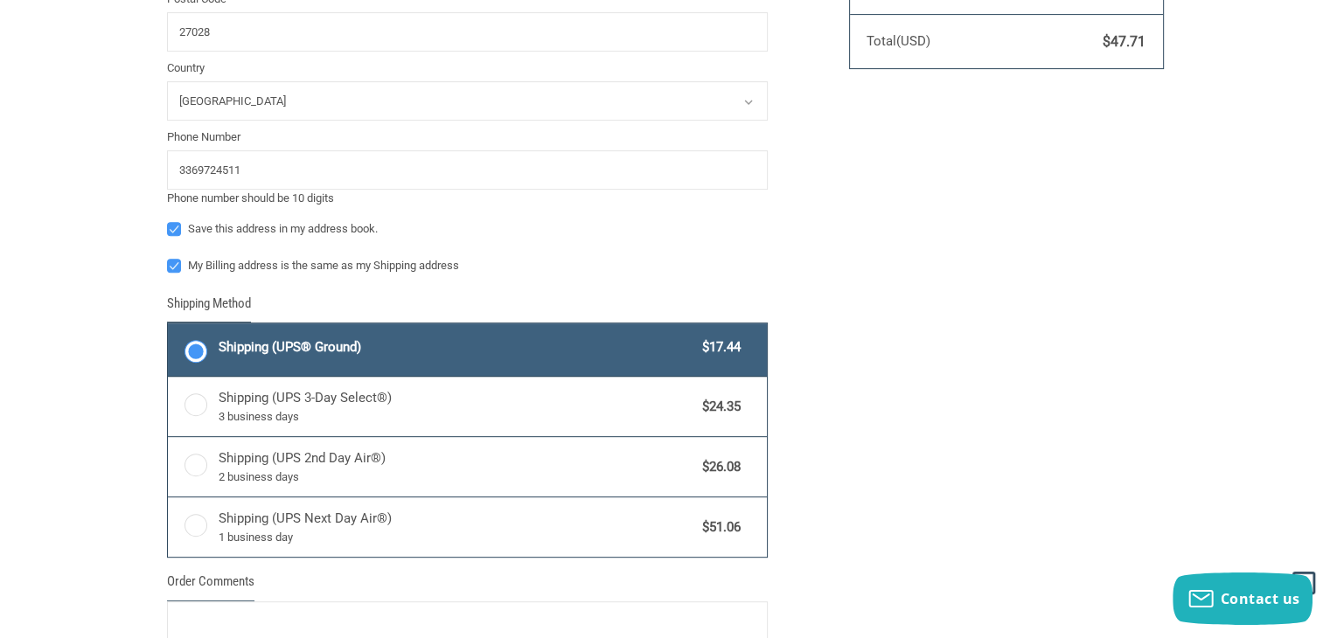
scroll to position [664, 0]
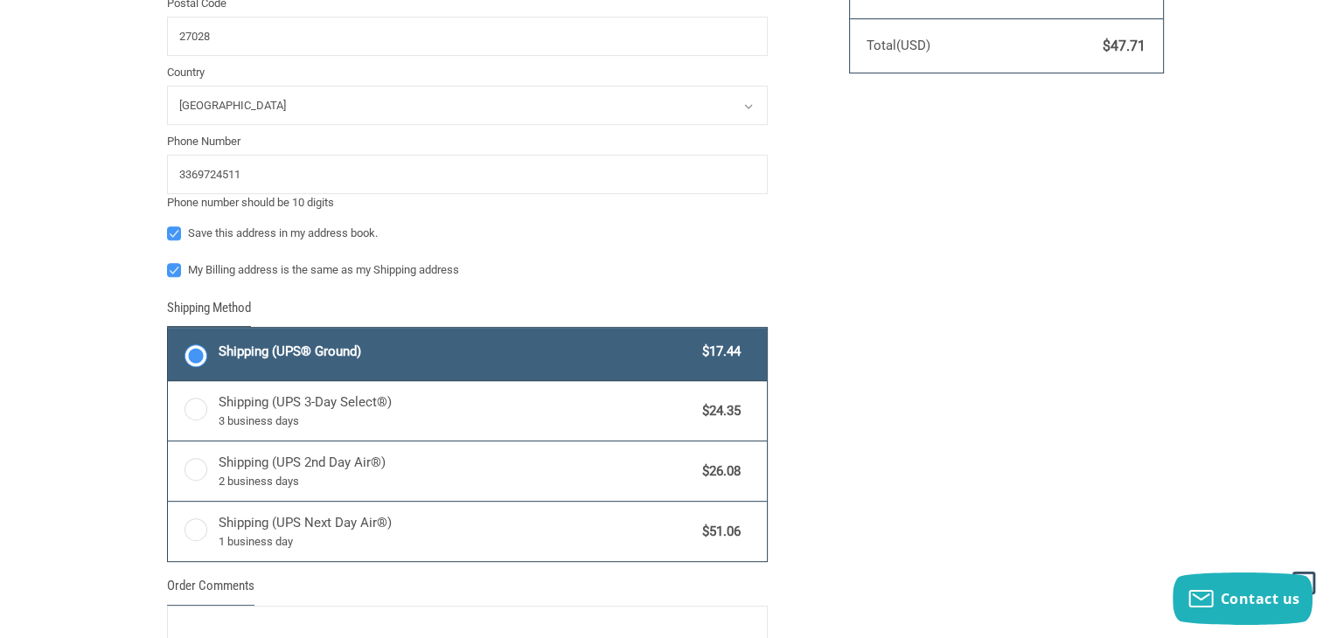
click at [313, 358] on span "Shipping (UPS® Ground)" at bounding box center [457, 352] width 476 height 20
click at [169, 330] on input "Shipping (UPS® Ground) $17.44" at bounding box center [168, 330] width 1 height 1
click at [407, 358] on span "Shipping (UPS® Ground)" at bounding box center [457, 352] width 476 height 20
click at [169, 330] on input "Shipping (UPS® Ground) $17.44" at bounding box center [168, 330] width 1 height 1
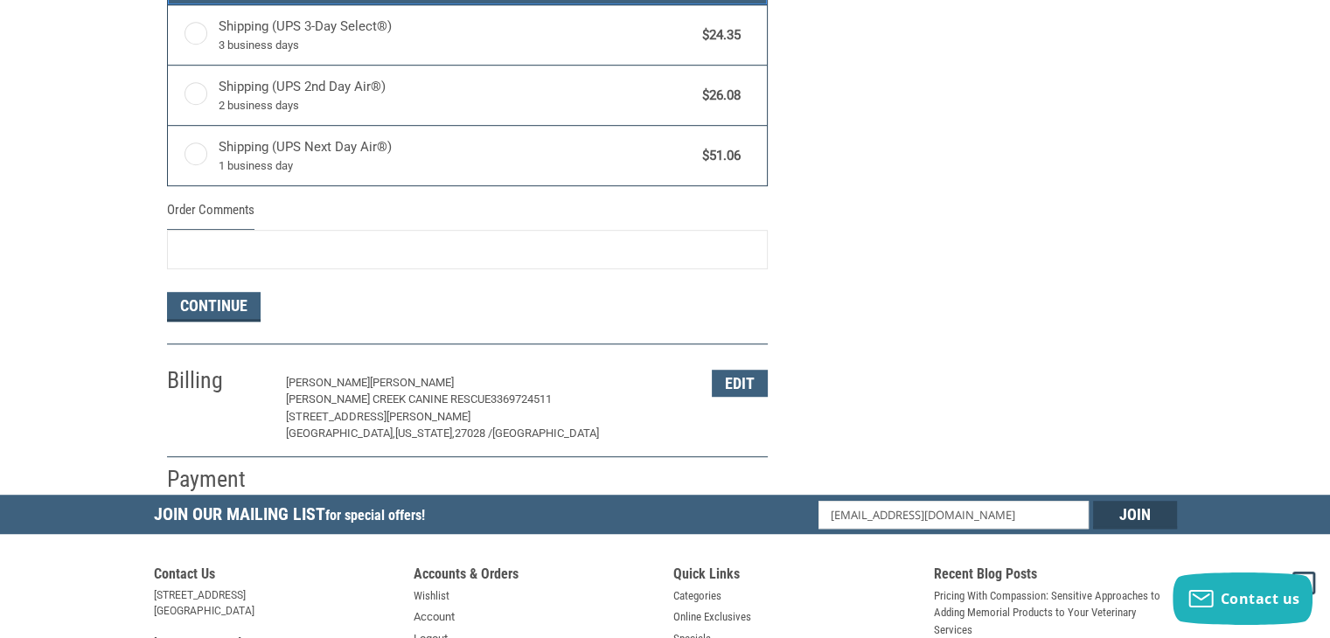
scroll to position [1060, 0]
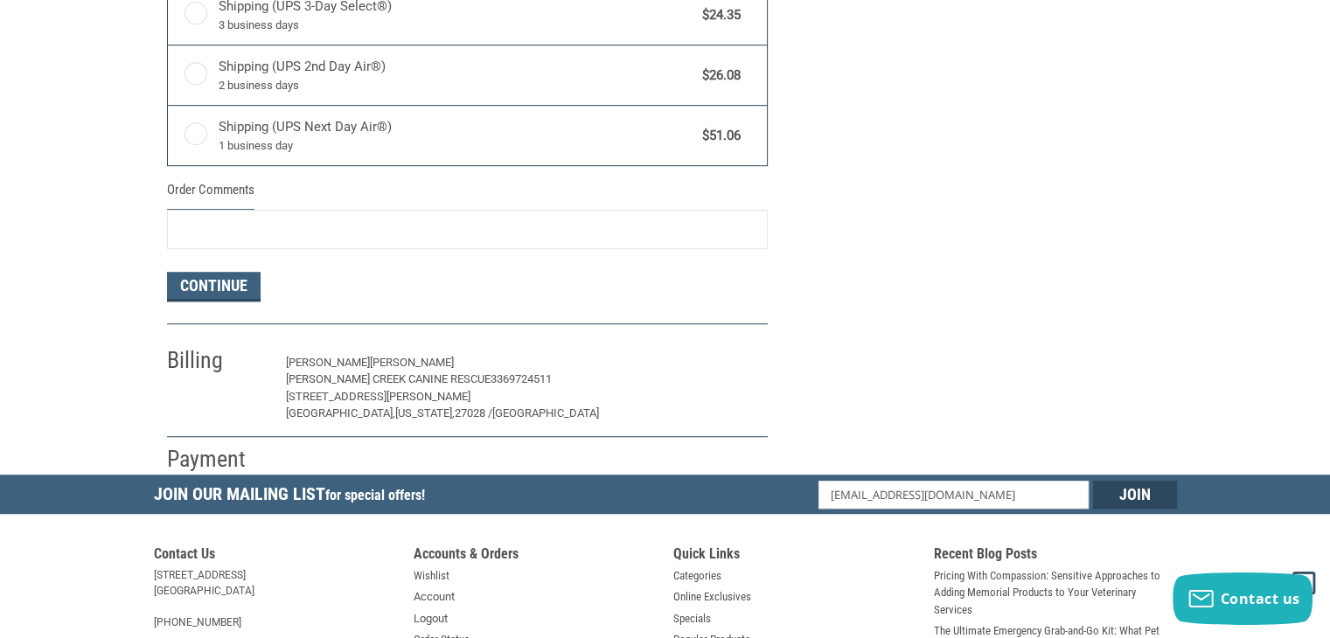
click at [738, 365] on button "Edit" at bounding box center [740, 363] width 56 height 27
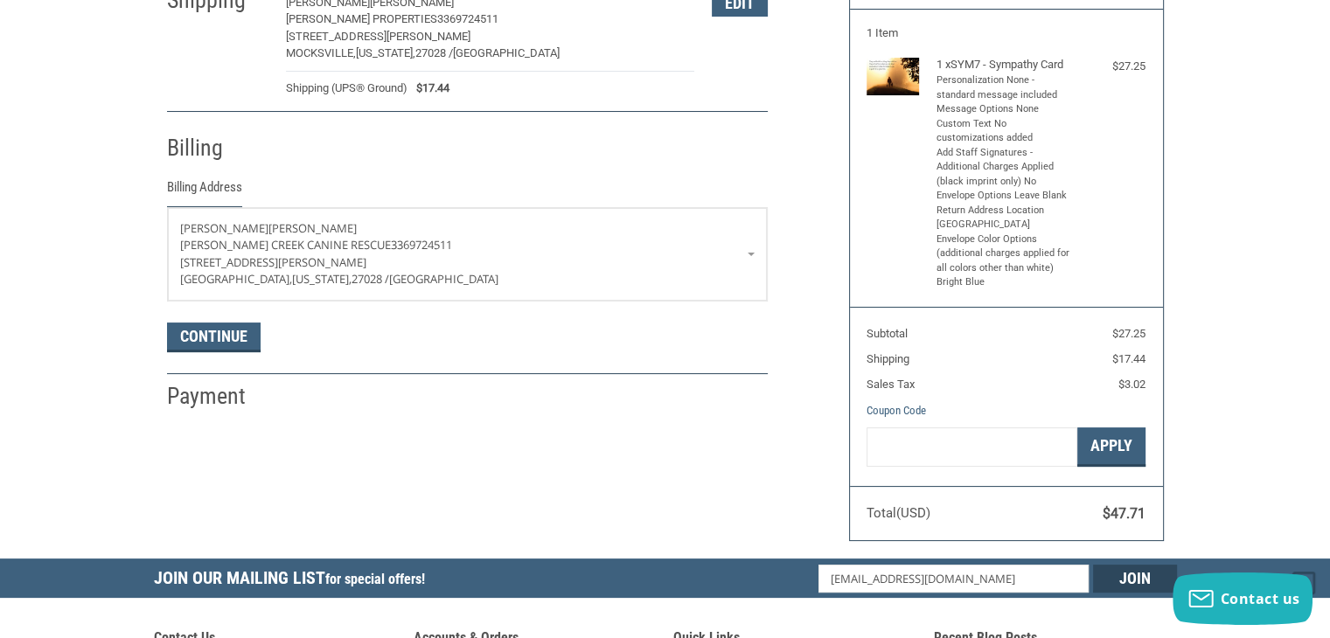
scroll to position [0, 0]
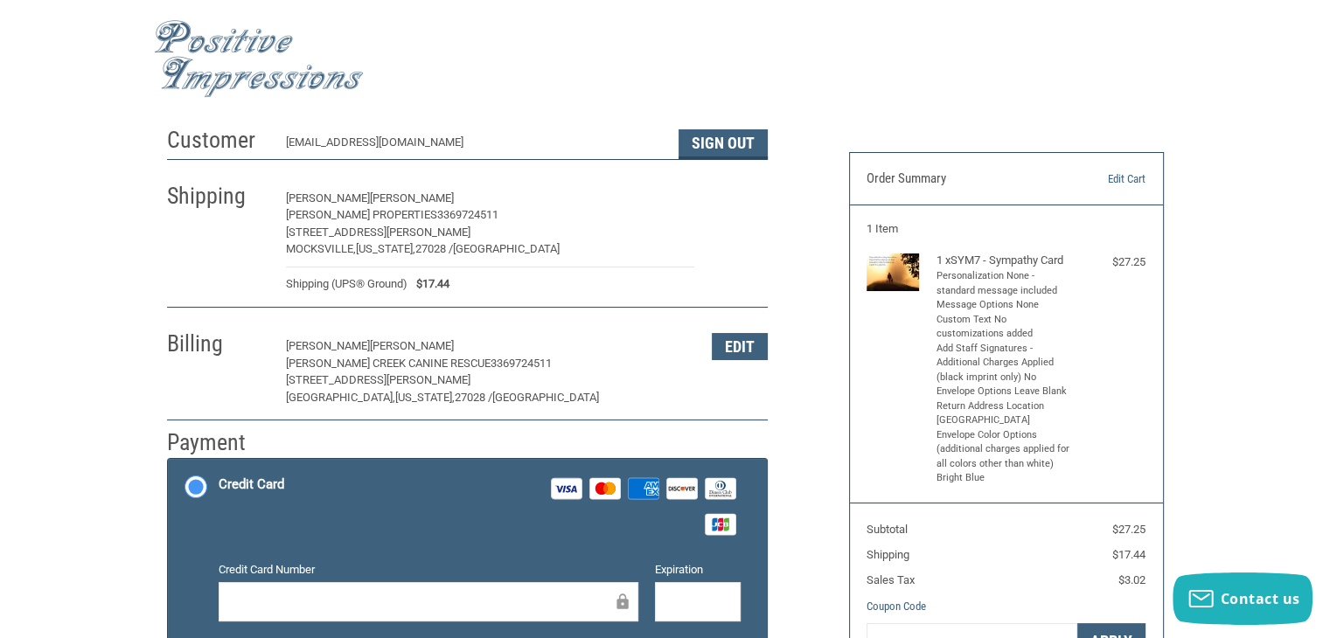
click at [745, 198] on button "Edit" at bounding box center [740, 198] width 56 height 27
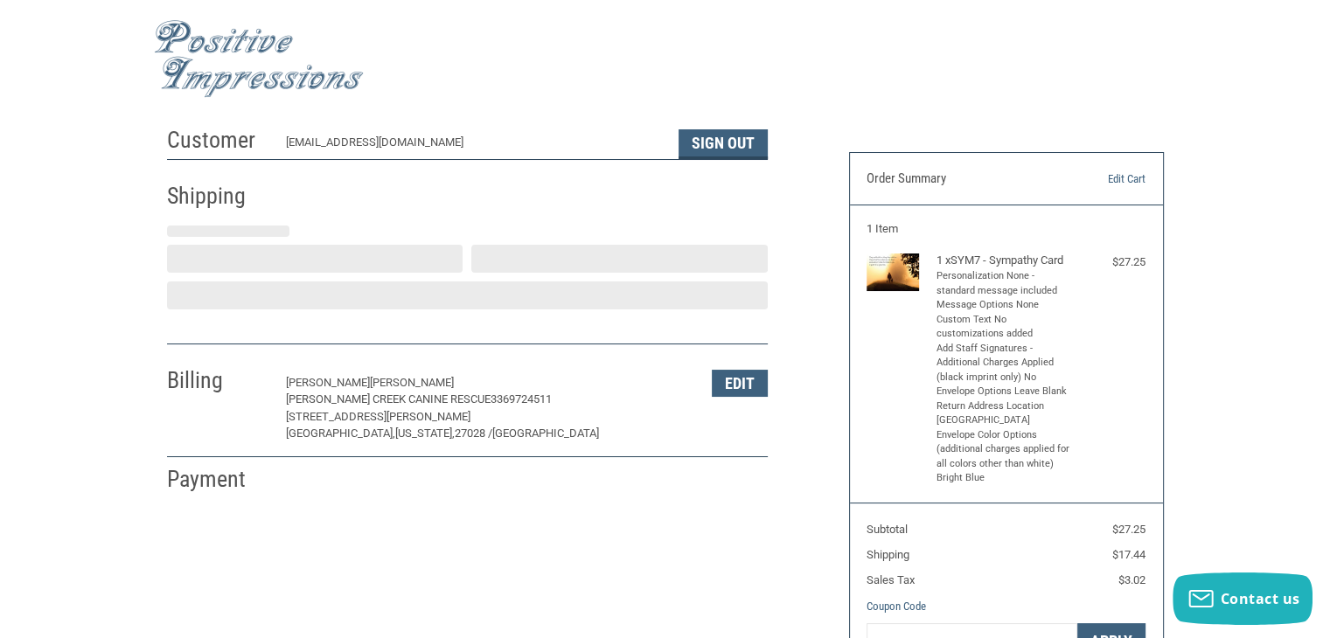
select select "US"
select select "NC"
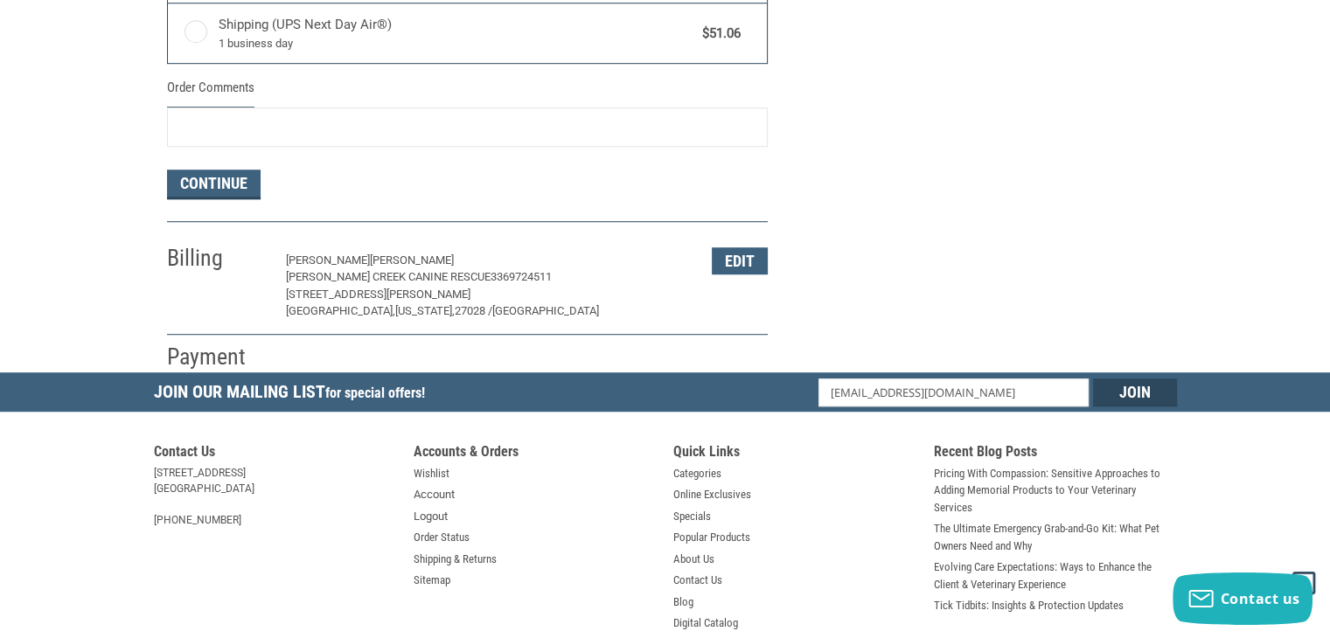
scroll to position [1280, 0]
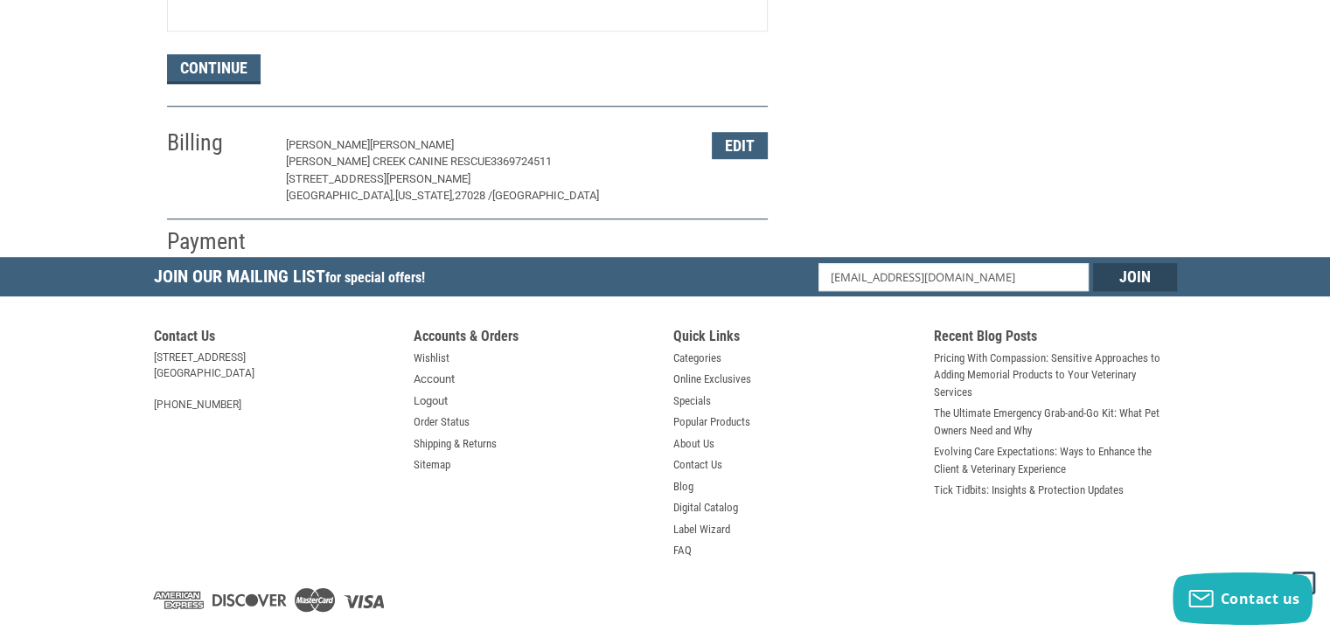
click at [233, 241] on h2 "Payment" at bounding box center [218, 241] width 102 height 29
click at [241, 238] on h2 "Payment" at bounding box center [218, 241] width 102 height 29
click at [217, 71] on button "Continue" at bounding box center [214, 69] width 94 height 30
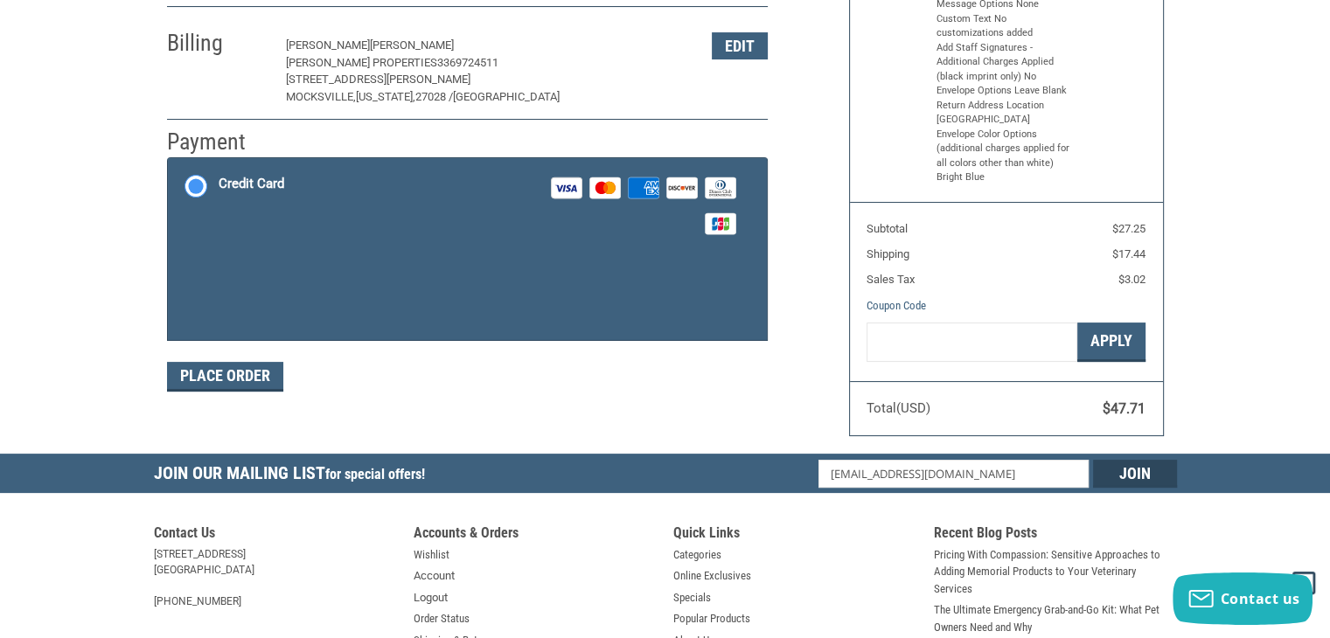
scroll to position [292, 0]
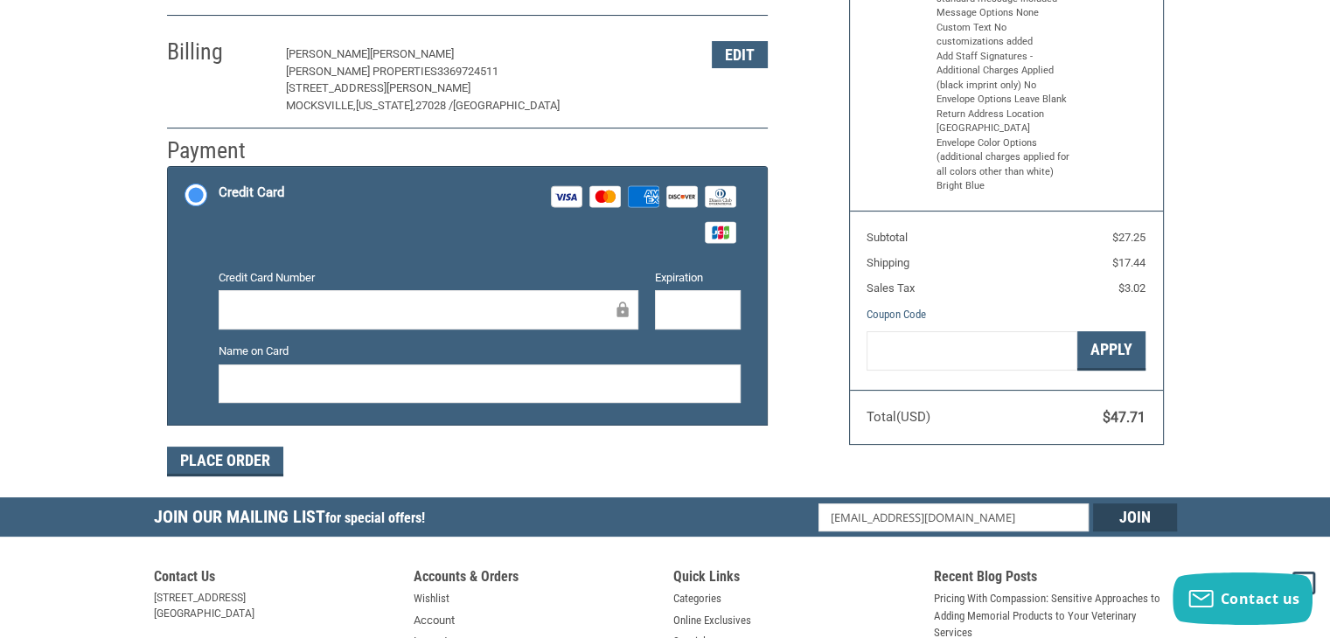
click at [722, 232] on icon at bounding box center [720, 232] width 5 height 13
click at [169, 170] on input "Credit Card Visa Master Amex Discover Diners Club JCB" at bounding box center [168, 169] width 1 height 1
click at [572, 200] on rect at bounding box center [567, 196] width 31 height 21
click at [169, 170] on input "Credit Card Visa Master Amex Discover Diners Club JCB" at bounding box center [168, 169] width 1 height 1
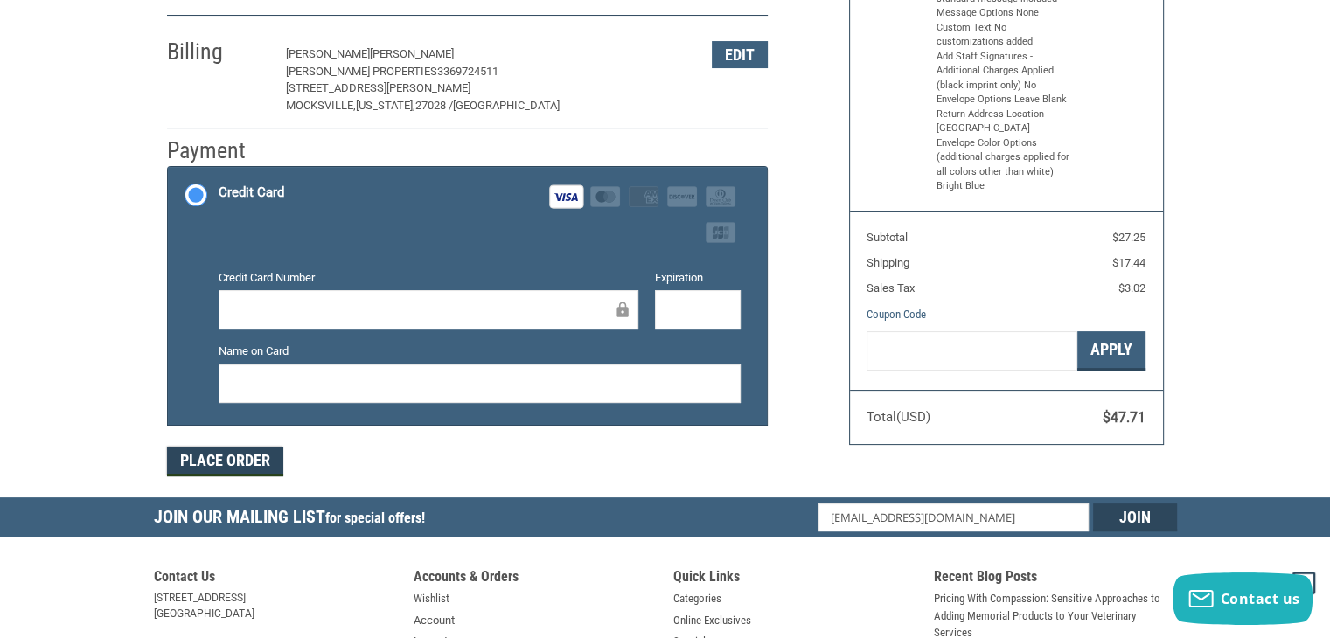
click at [248, 455] on button "Place Order" at bounding box center [225, 462] width 116 height 30
